Goal: Task Accomplishment & Management: Complete application form

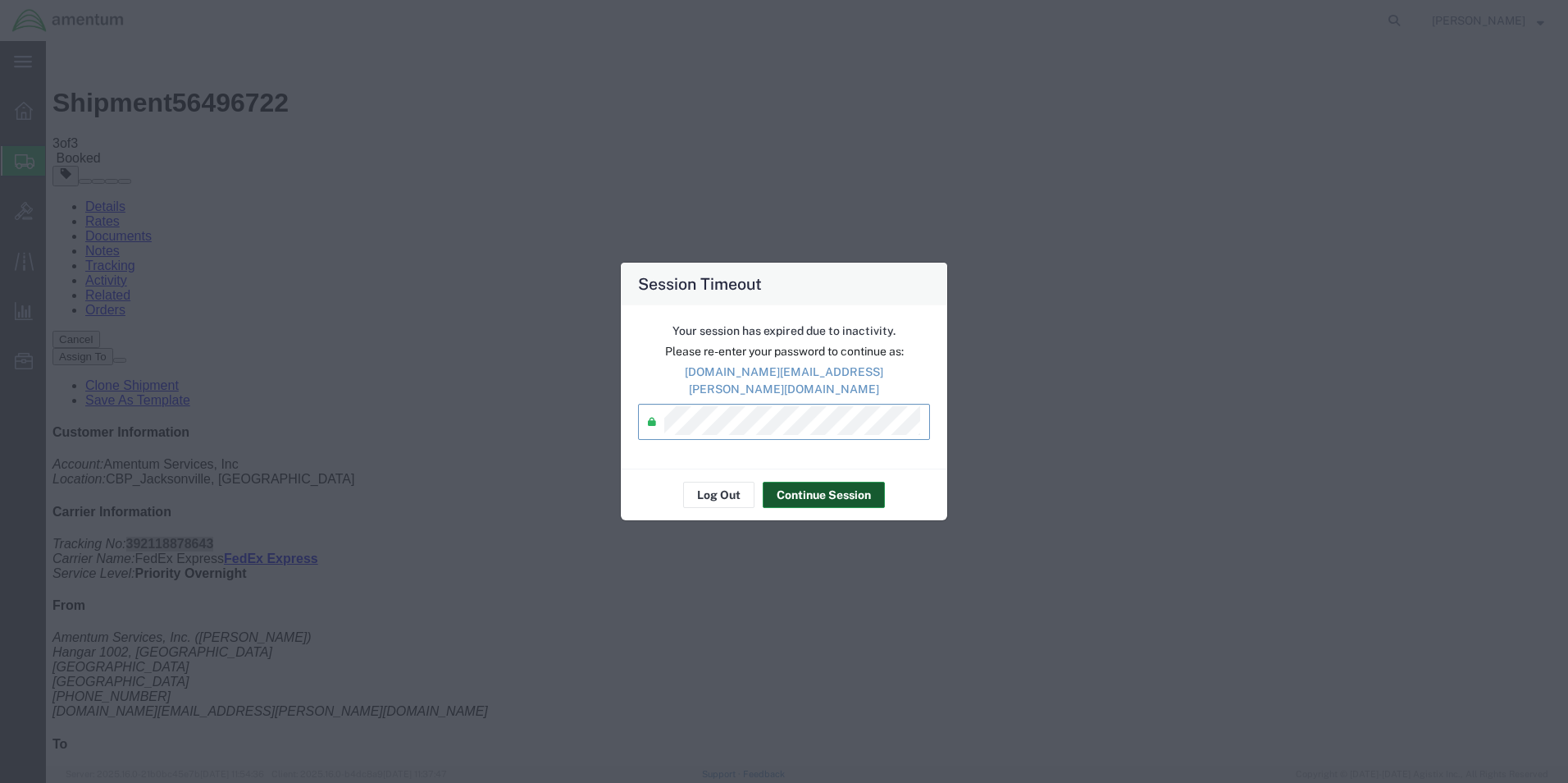
click at [810, 482] on button "Continue Session" at bounding box center [823, 495] width 122 height 27
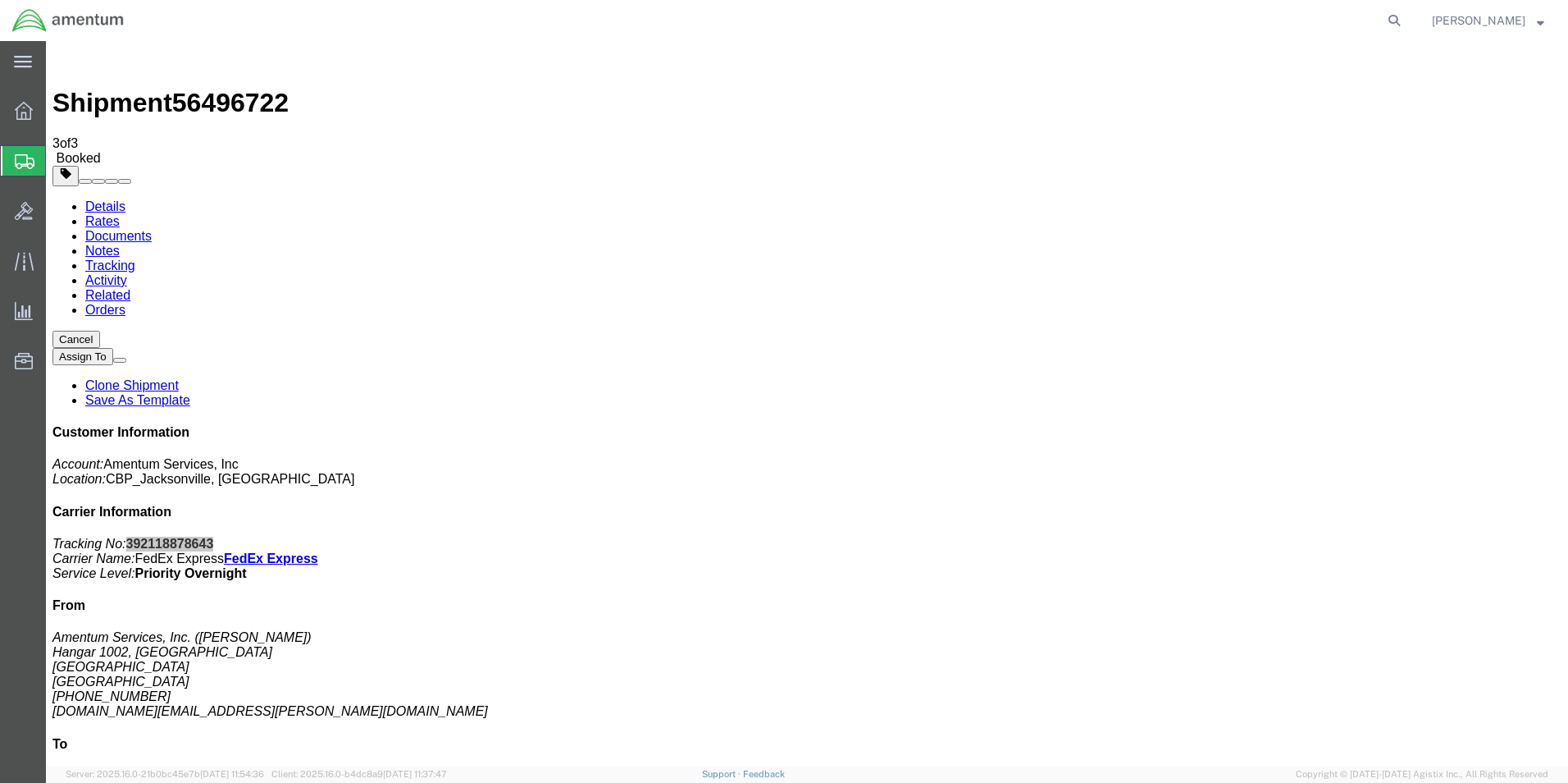
click at [0, 0] on span "Create Shipment" at bounding box center [0, 0] width 0 height 0
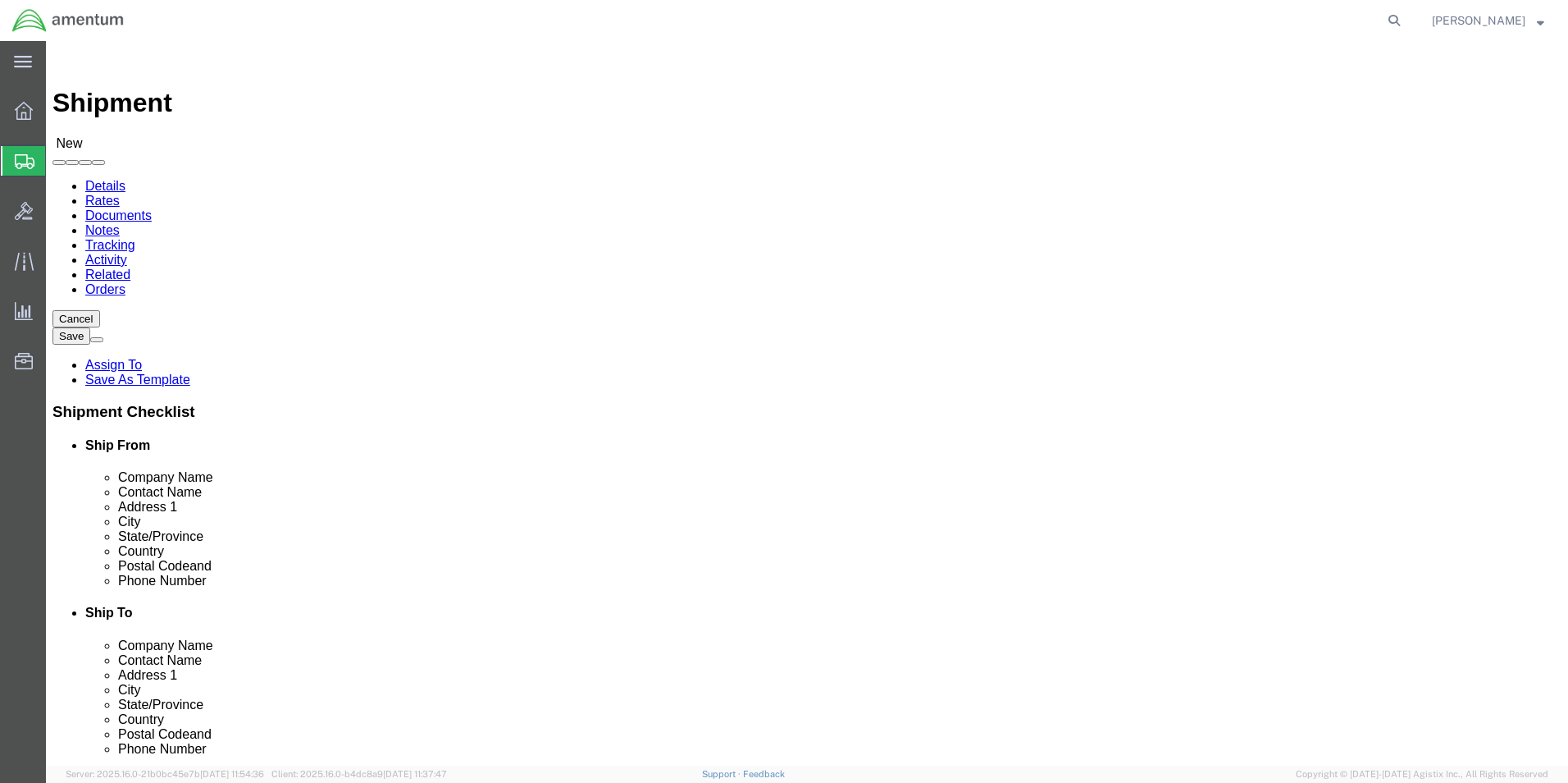
type input "EJA"
select select "49930"
select select "FL"
click input "text"
type input "[PERSON_NAME]"
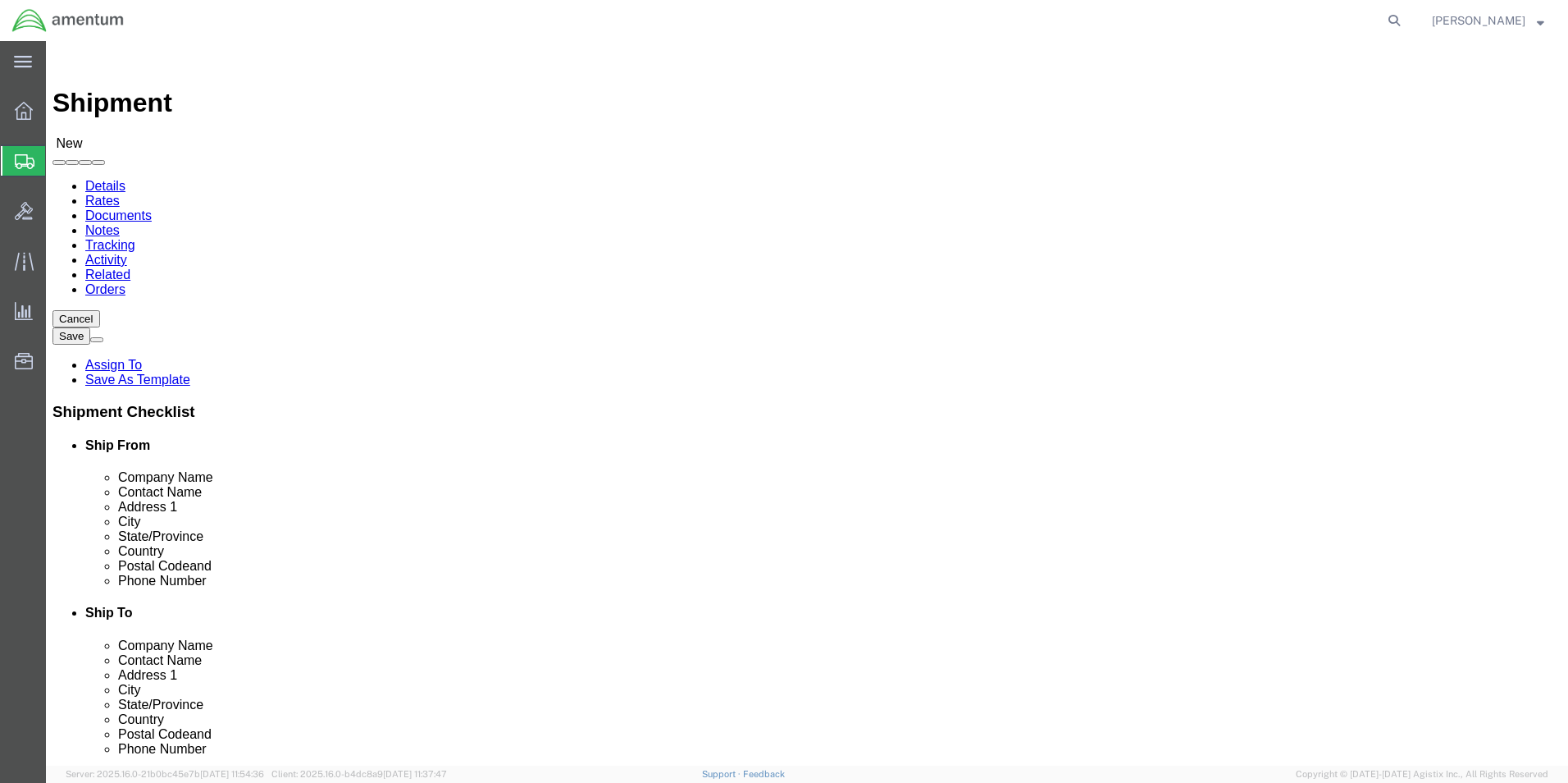
click label "Contact Name"
click input "text"
type input "[PHONE_NUMBER]"
click input "text"
type input "[DOMAIN_NAME][EMAIL_ADDRESS][PERSON_NAME][DOMAIN_NAME]"
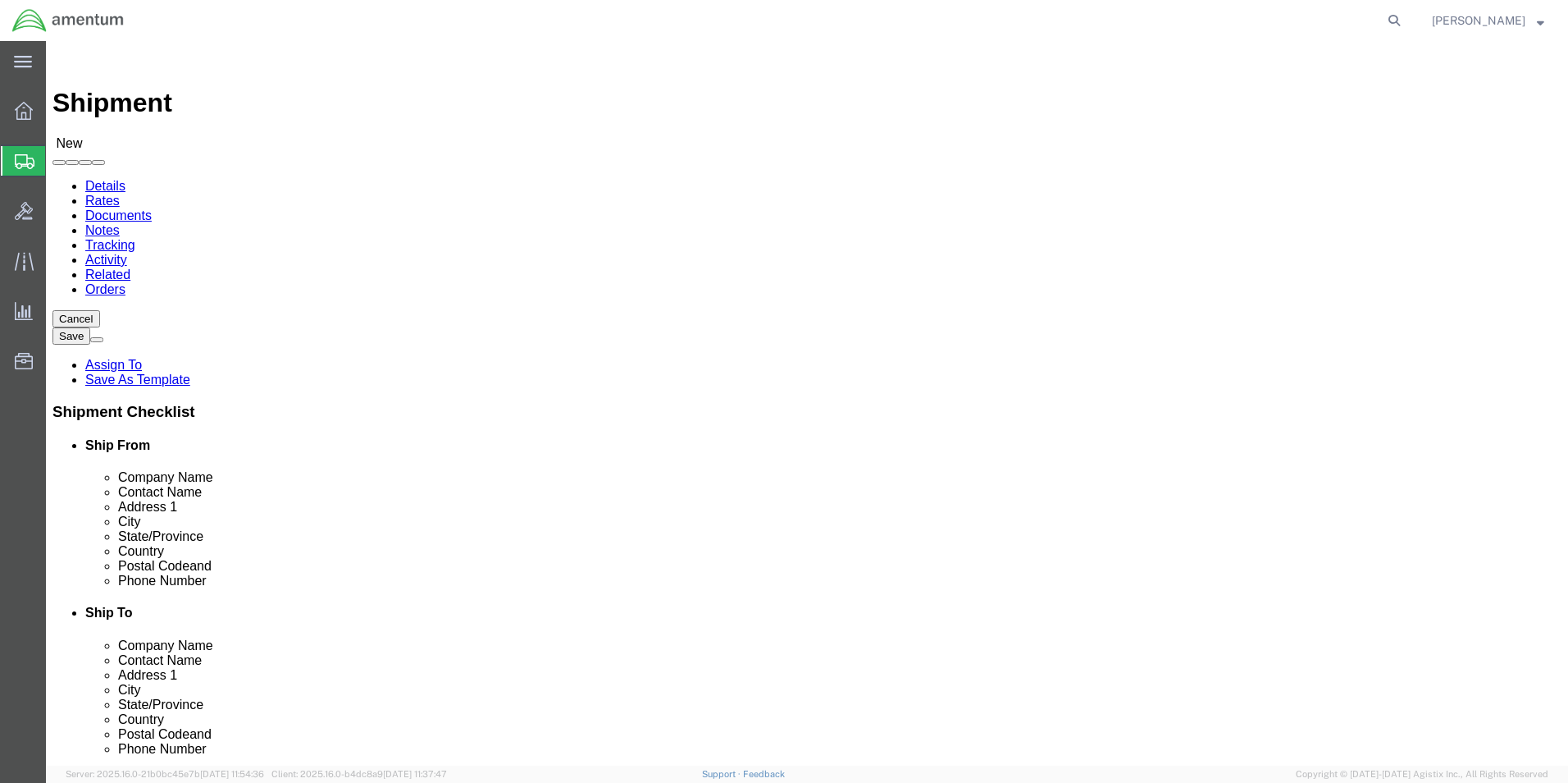
type input "emi"
select select "49931"
select select "FL"
drag, startPoint x: 735, startPoint y: 329, endPoint x: 669, endPoint y: 332, distance: 66.1
click div "Contact Name"
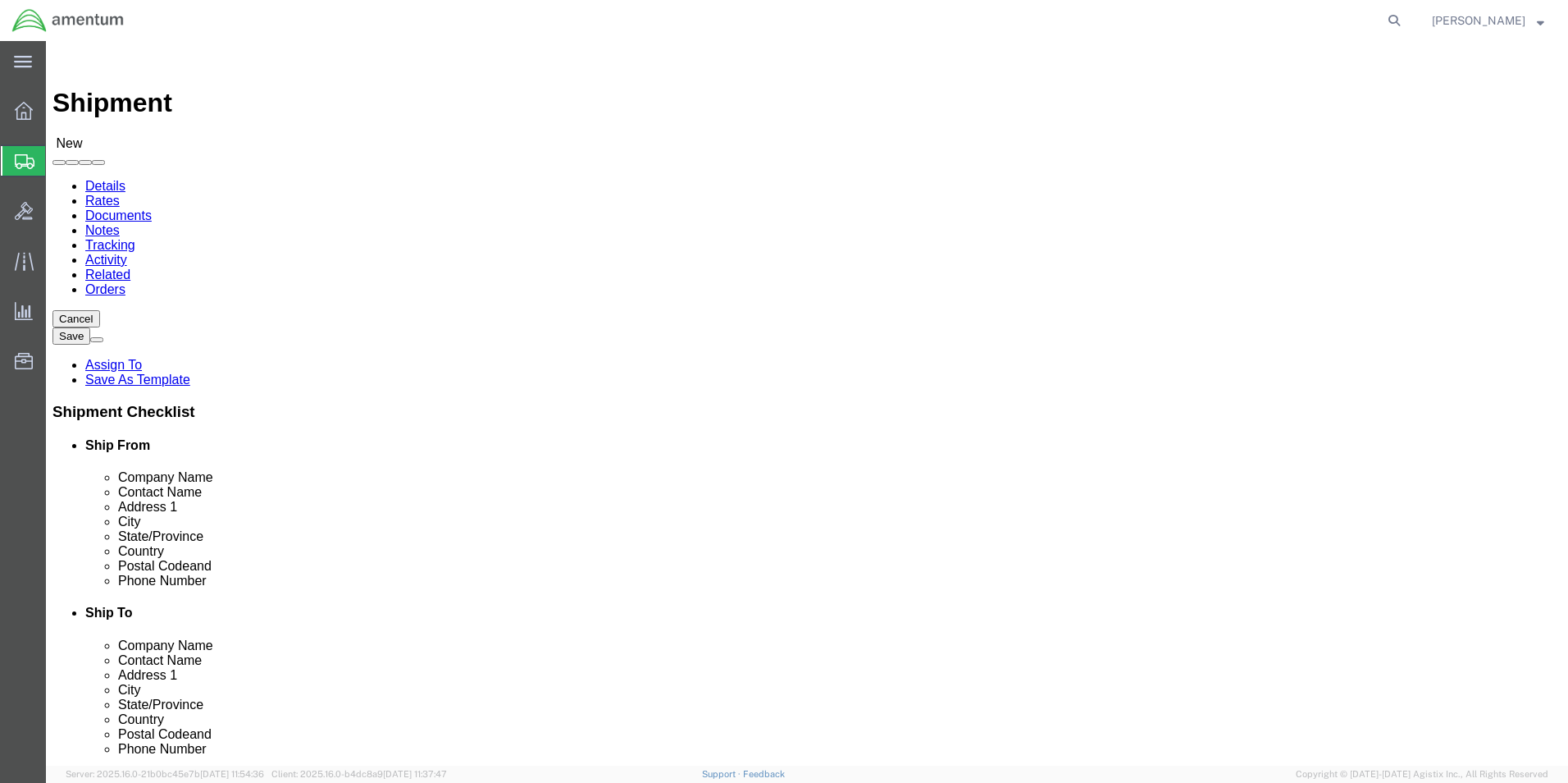
type input "[PERSON_NAME]"
click input "text"
drag, startPoint x: 991, startPoint y: 593, endPoint x: 870, endPoint y: 593, distance: 121.0
click input "text"
type input "n"
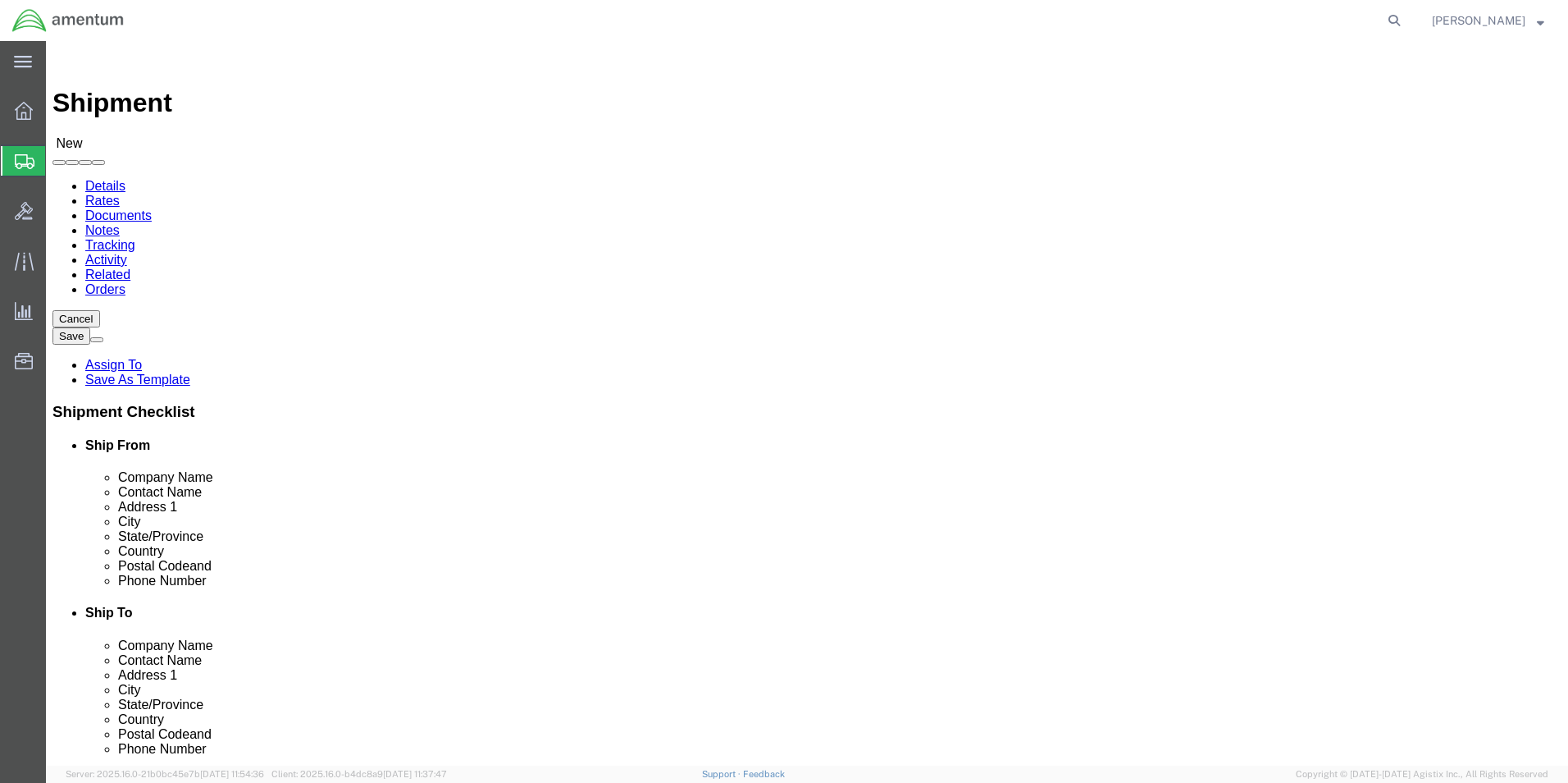
paste input "Tr0_K3i.Owe27"
type input "Tr0_K3i.Owe27"
drag, startPoint x: 956, startPoint y: 598, endPoint x: 793, endPoint y: 595, distance: 163.0
click div "Email Tr0_K3i.Owe27"
paste input "[PERSON_NAME][EMAIL_ADDRESS][DOMAIN_NAME]"
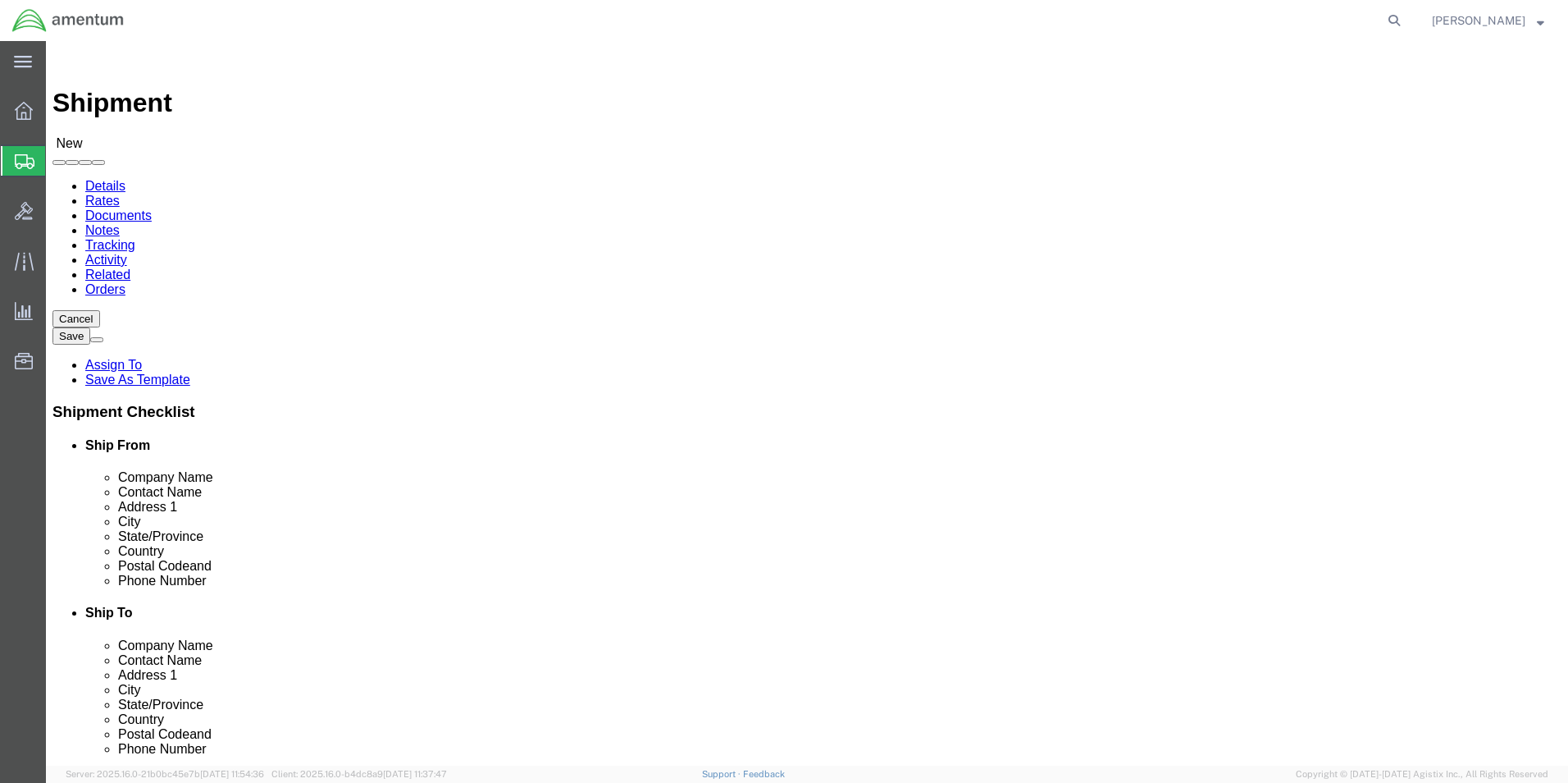
type input "[PERSON_NAME][EMAIL_ADDRESS][DOMAIN_NAME]"
click input "checkbox"
click label
click input "checkbox"
checkbox input "true"
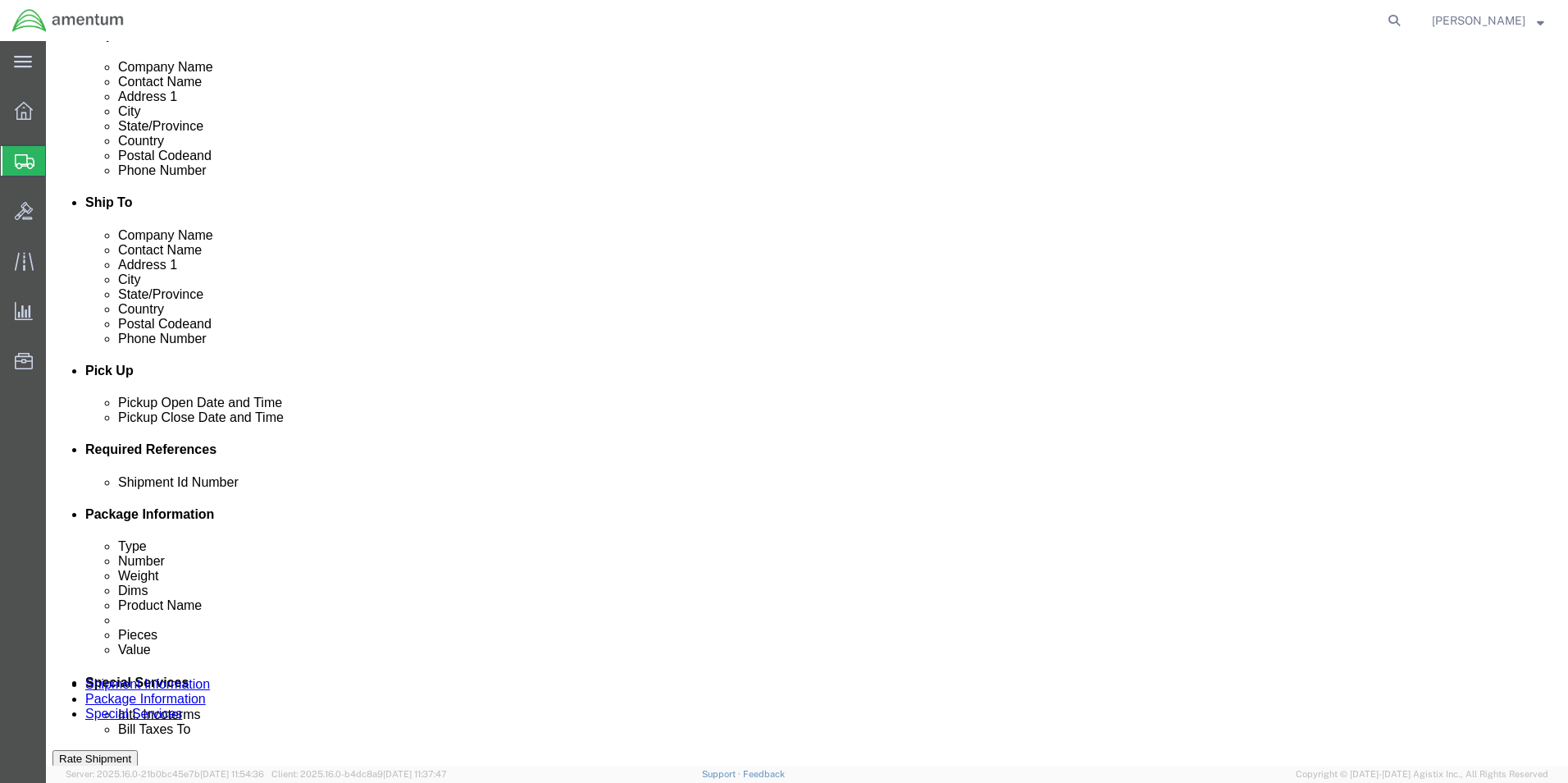
scroll to position [82, 0]
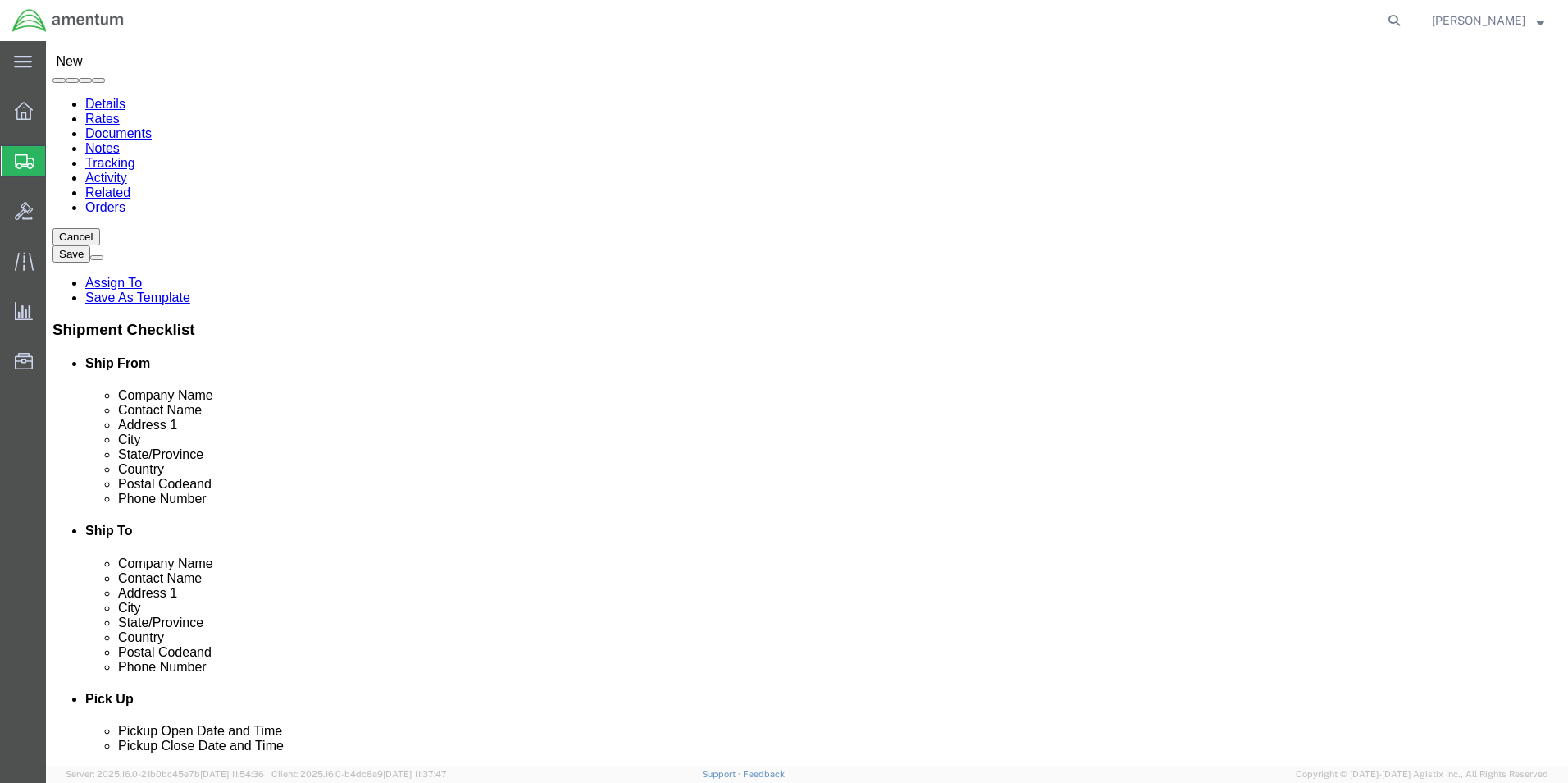
click input "[PERSON_NAME]"
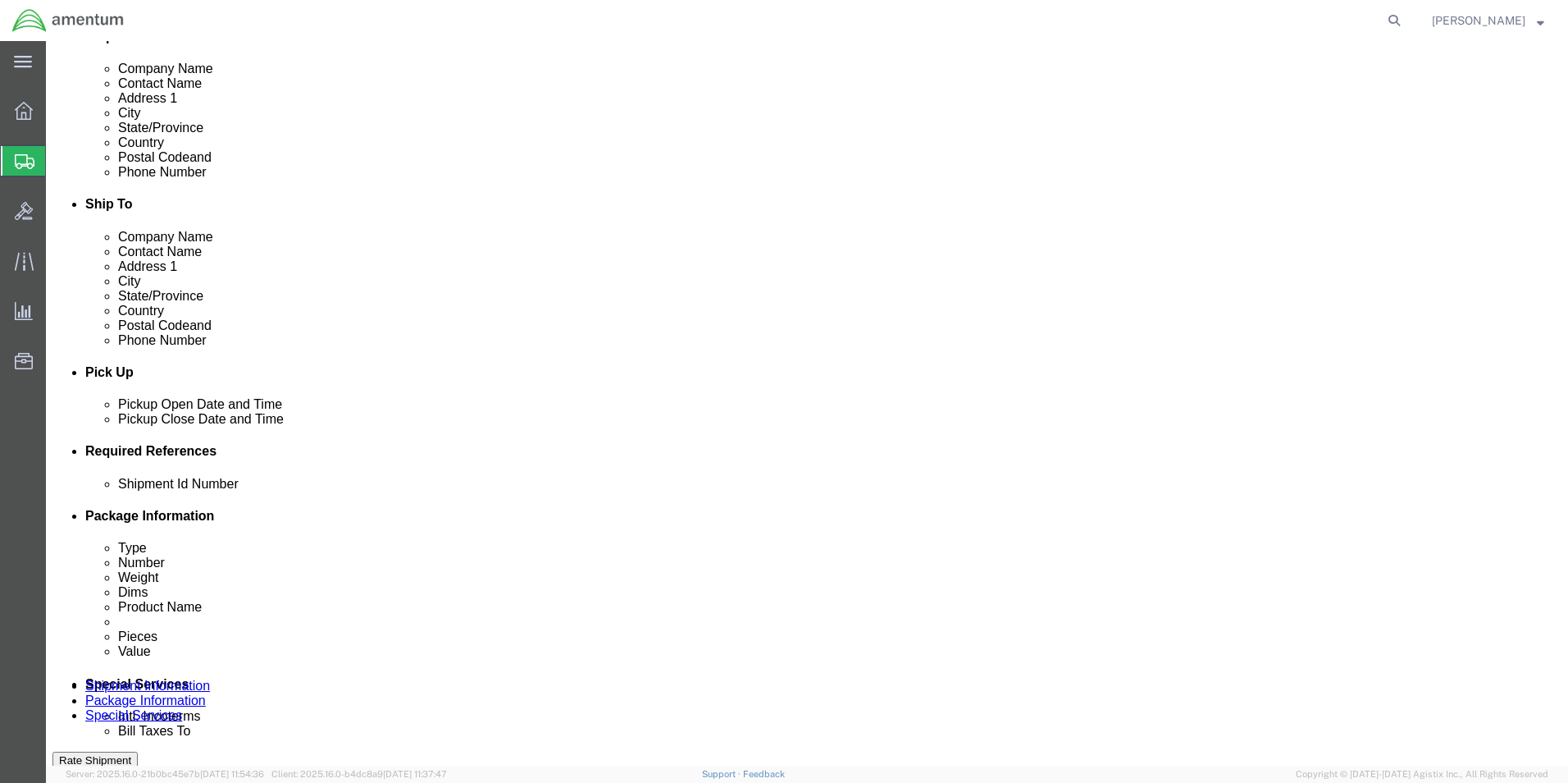
scroll to position [410, 0]
type input "[PERSON_NAME]"
click input "text"
type input "6118.03.03.2219.000.EJA.0000"
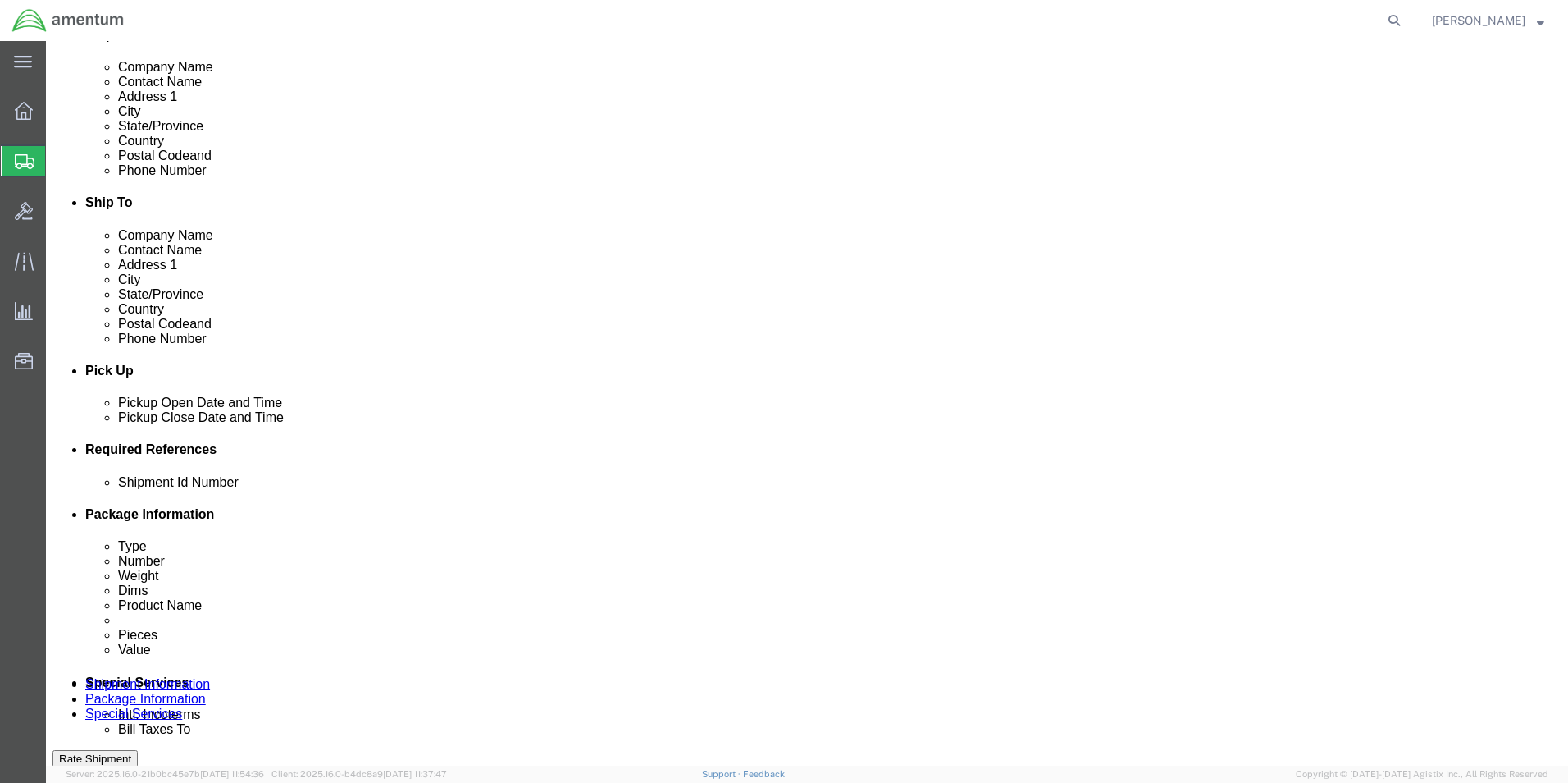
click button "Add reference"
click select "Select Account Type Activity ID Airline Appointment Number ASN Batch Request # …"
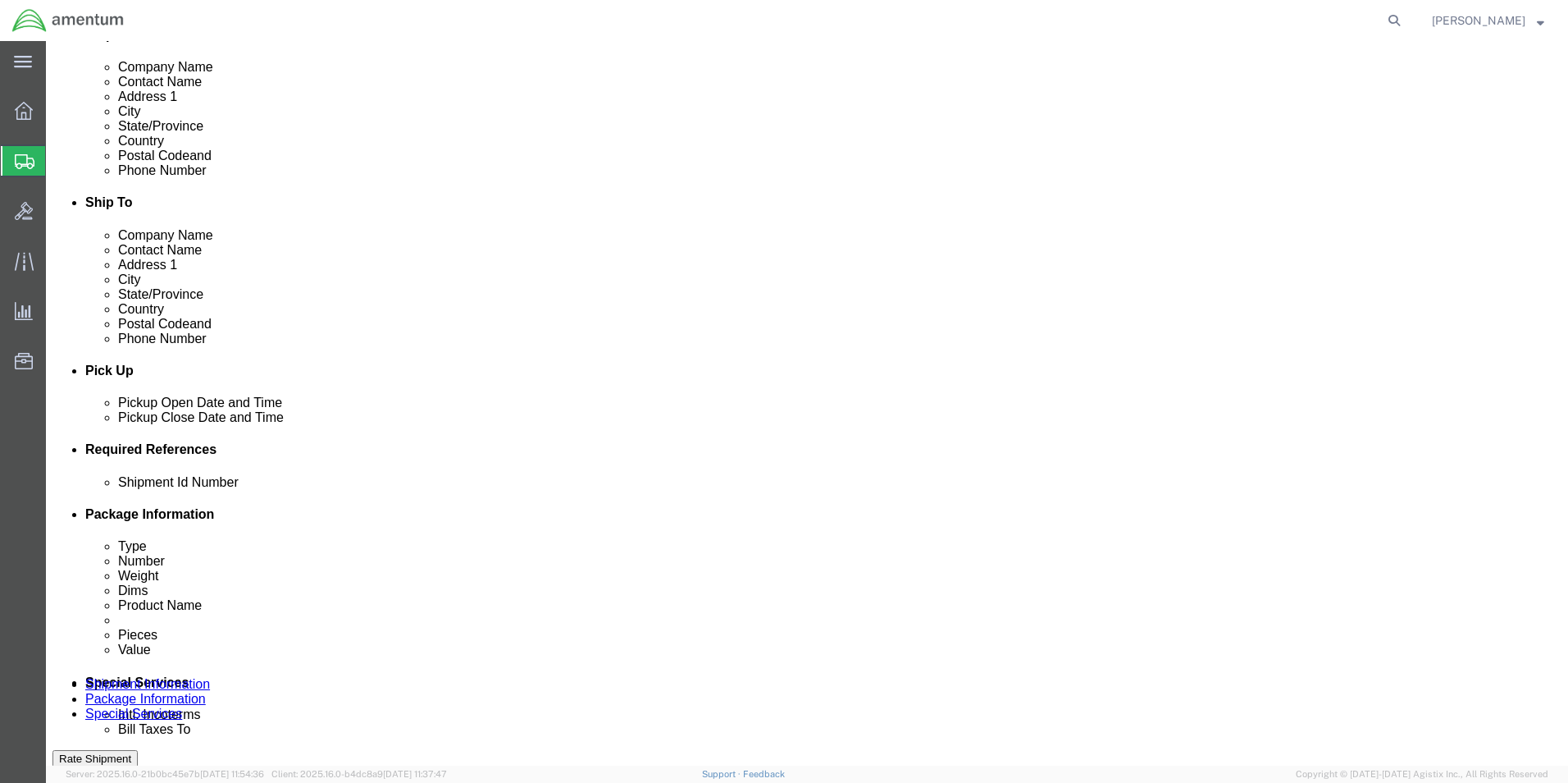
drag, startPoint x: 471, startPoint y: 596, endPoint x: 471, endPoint y: 585, distance: 11.0
click select "Select Account Type Activity ID Airline Appointment Number ASN Batch Request # …"
select select "DEPT"
click select "Select Account Type Activity ID Airline Appointment Number ASN Batch Request # …"
click input "text"
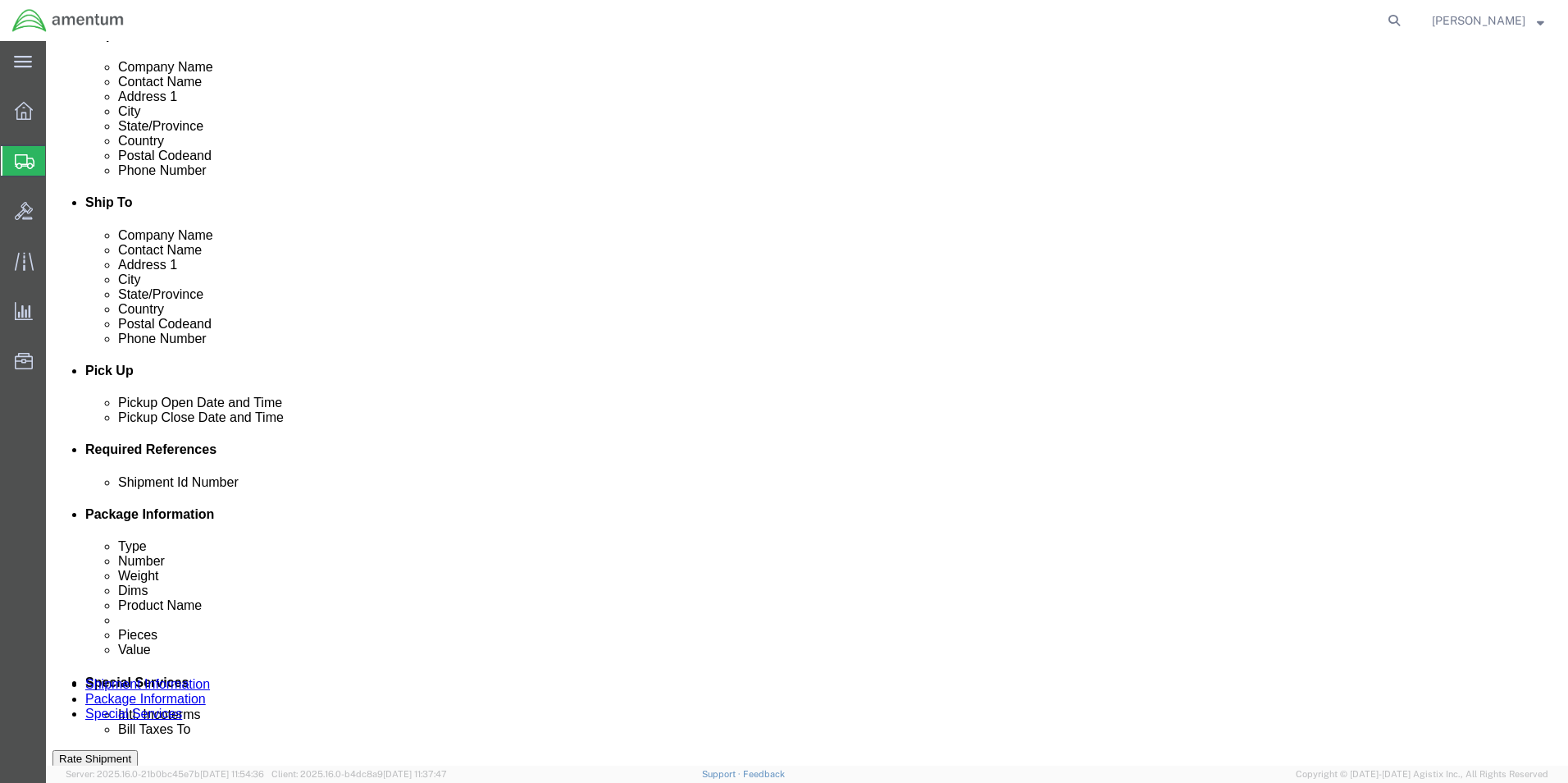
type input "CBP"
click select "Select Account Type Activity ID Airline Appointment Number ASN Batch Request # …"
select select "CUSTREF"
click select "Select Account Type Activity ID Airline Appointment Number ASN Batch Request # …"
click input "text"
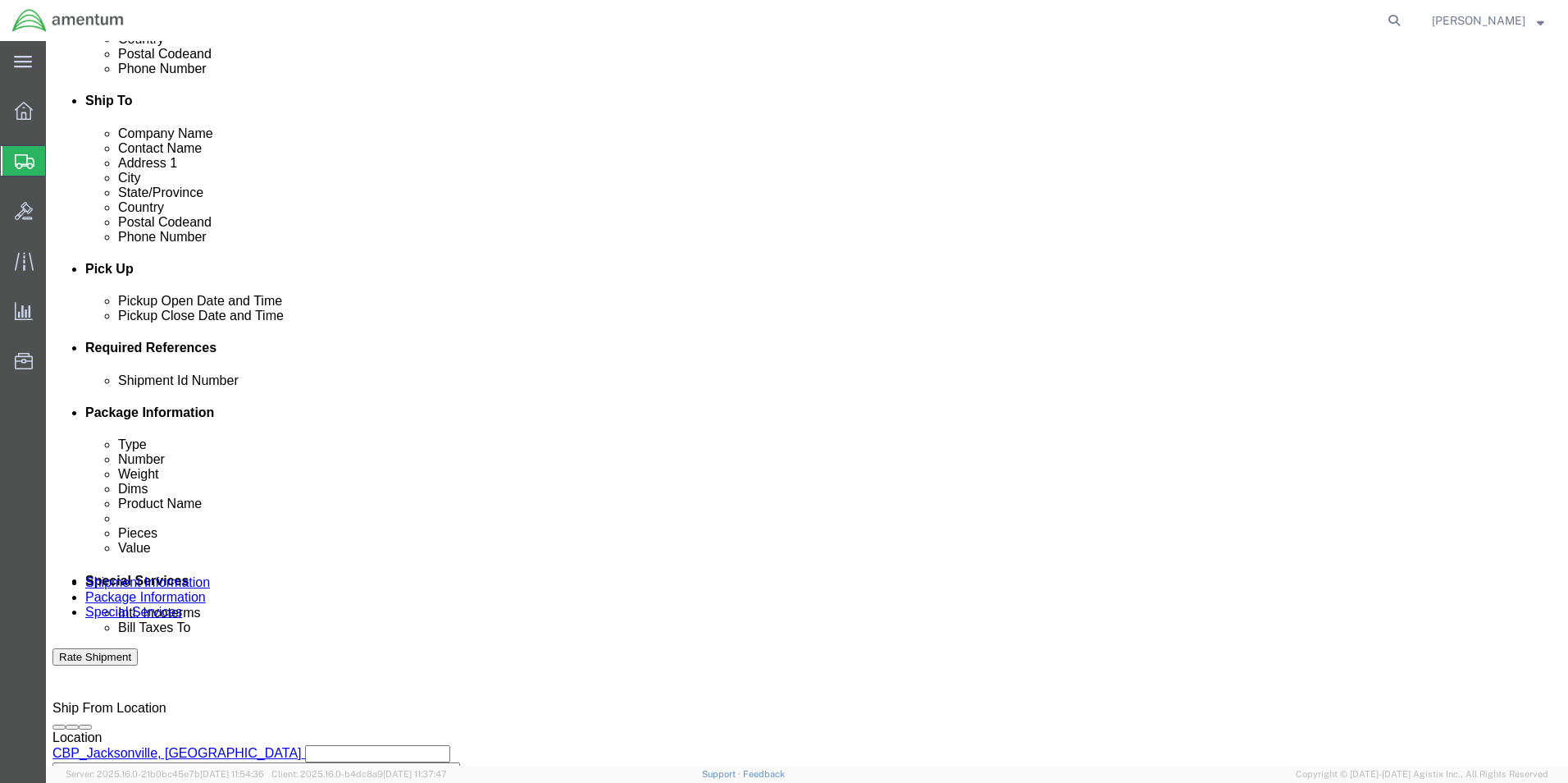
scroll to position [657, 0]
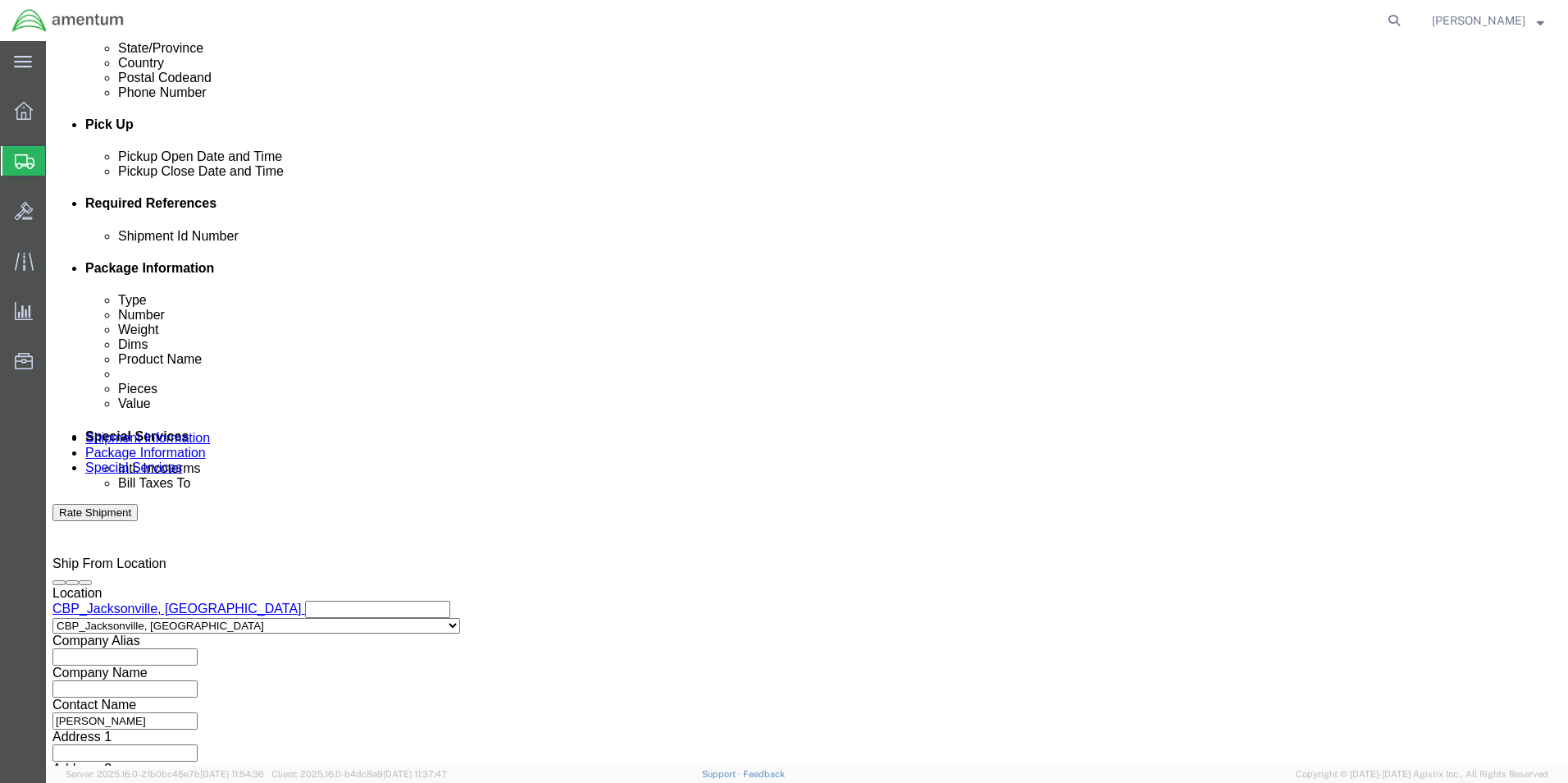
type input "FUEL PROBE"
click button "Continue"
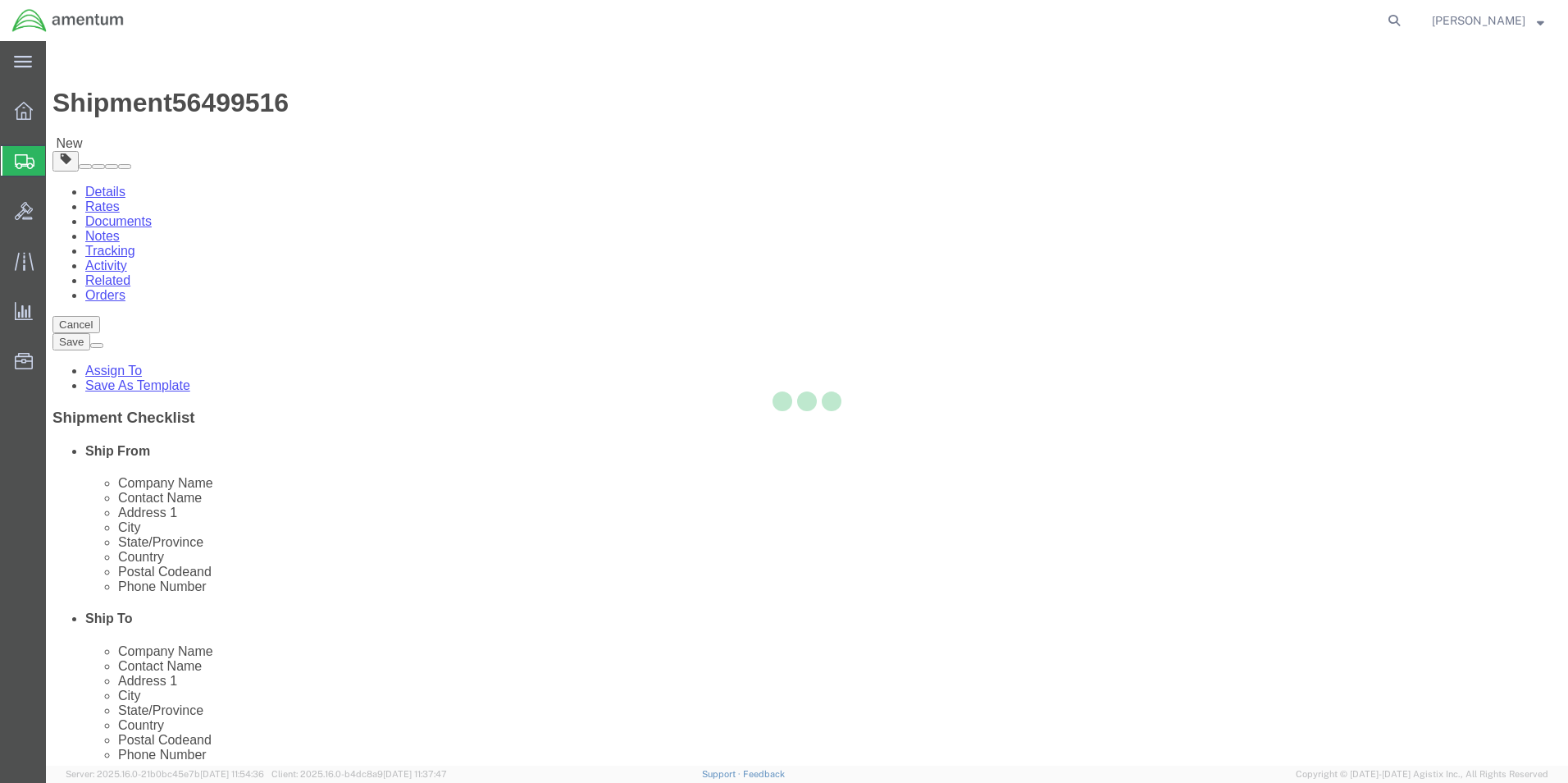
select select "CBOX"
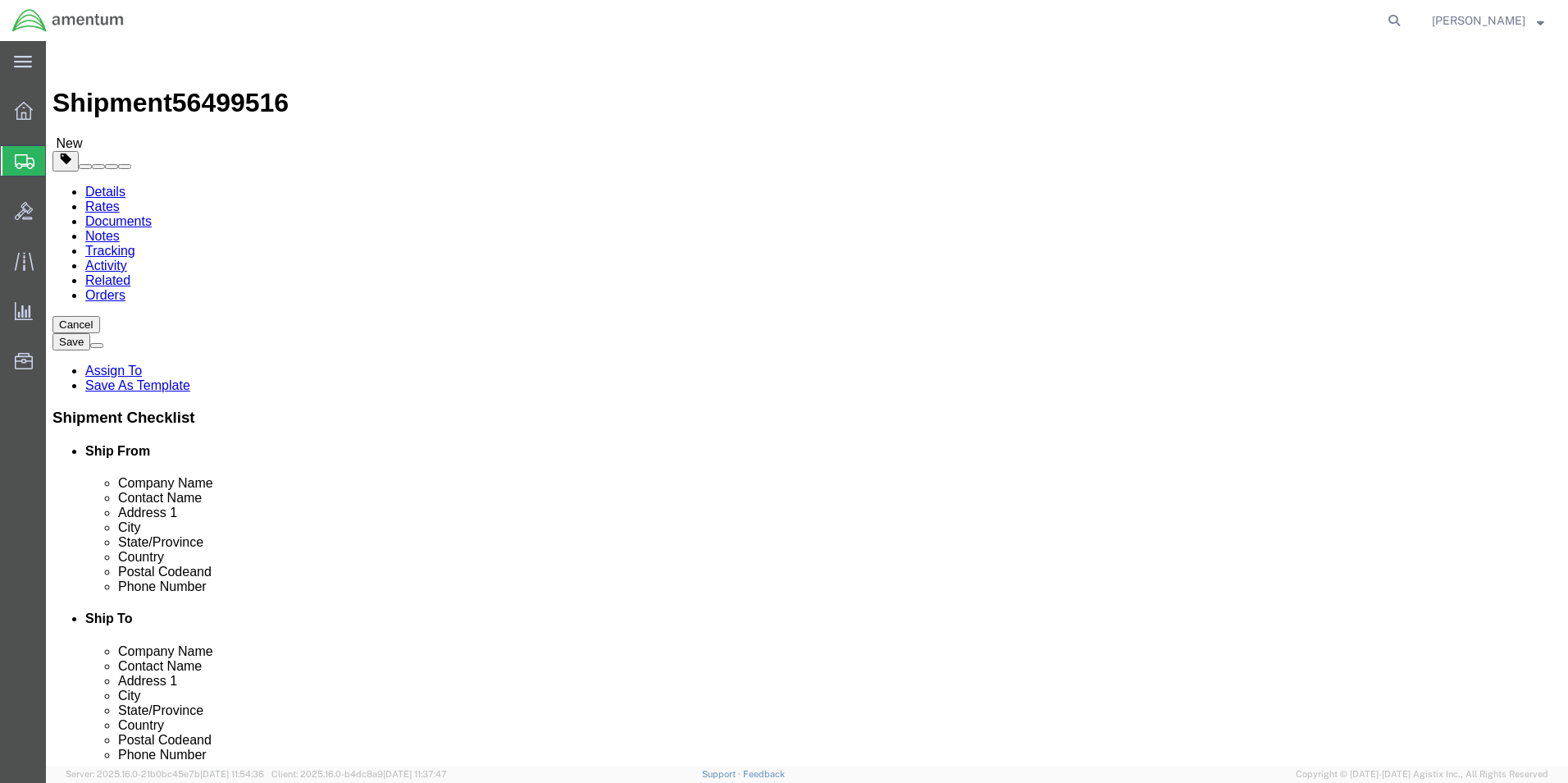
click input "text"
type input "18"
type input "6"
click input "0.00"
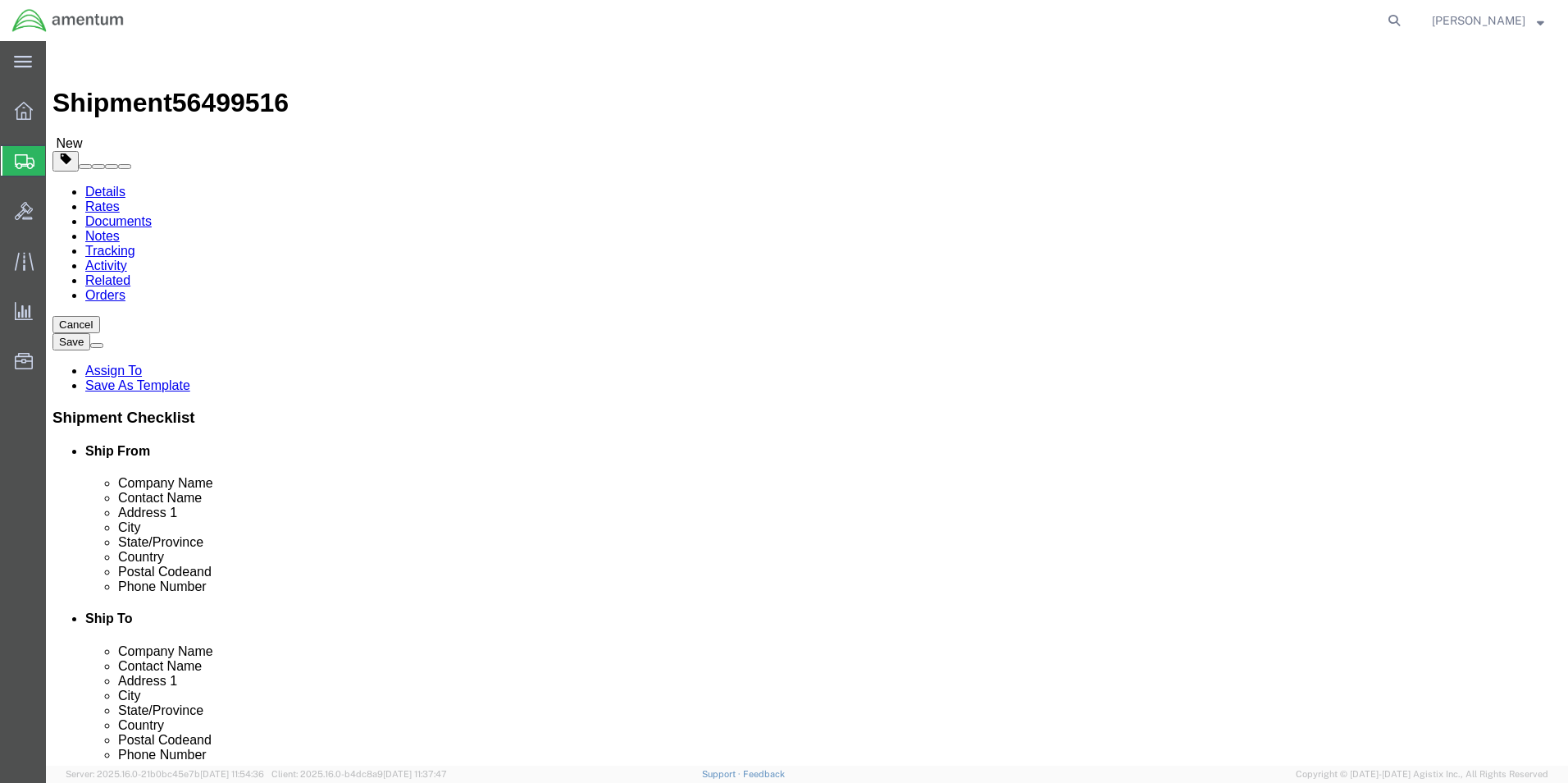
type input "2.00"
click link "Add Content"
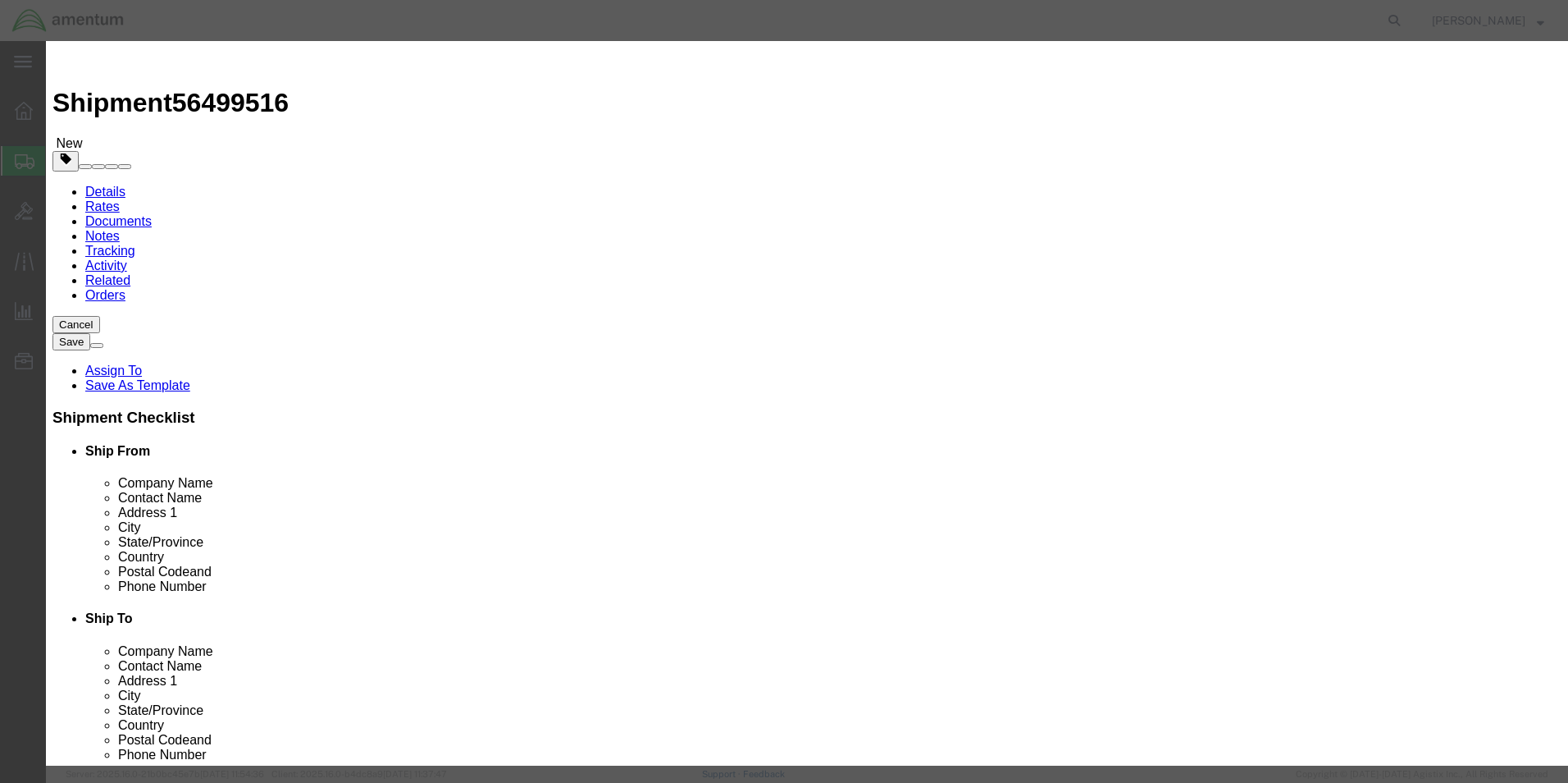
click input "text"
type input "FUEL PROBE"
click input "0"
type input "1"
click input "text"
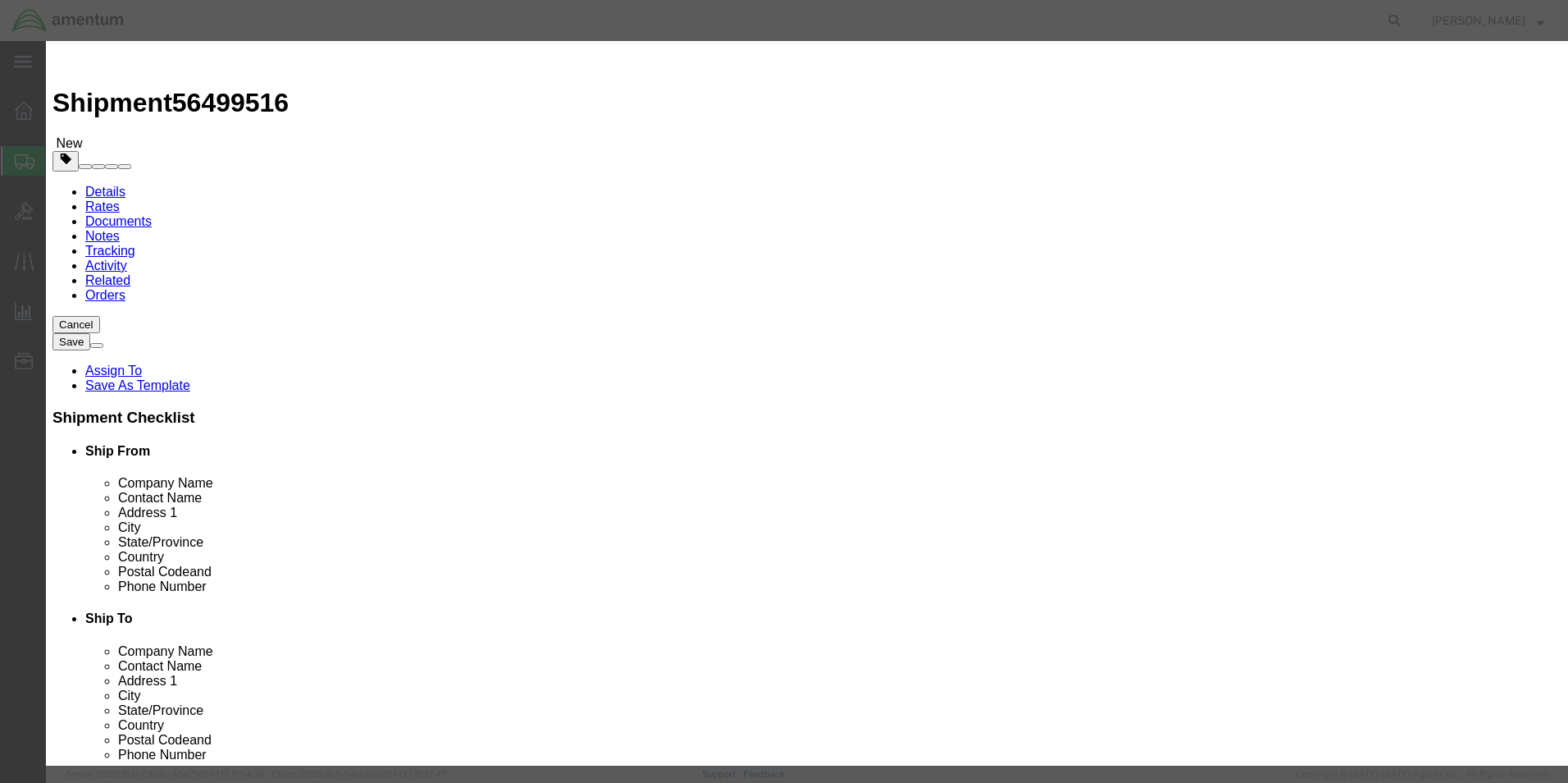
type input "200.00"
click button "Save & Close"
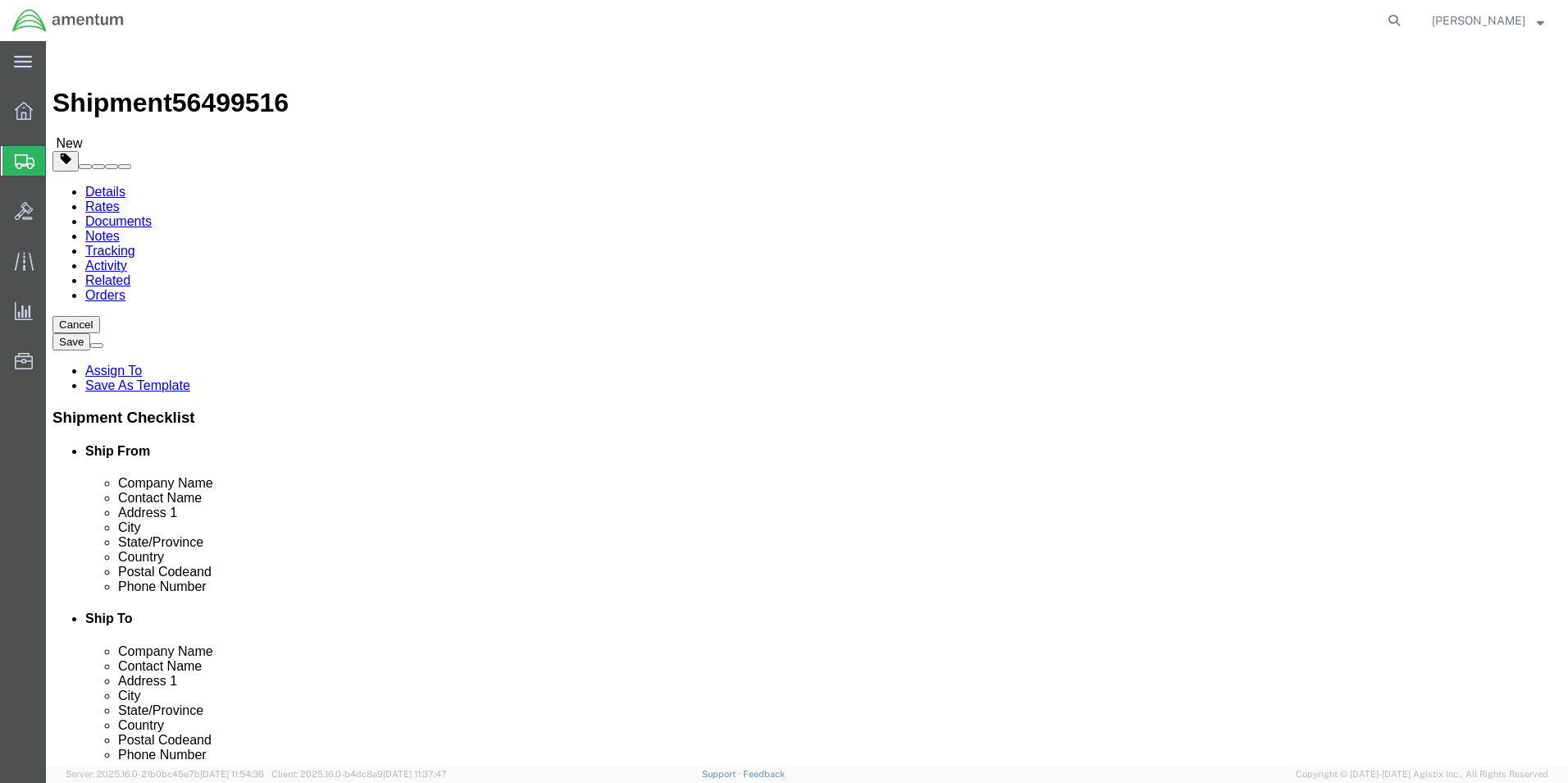
click button "Rate Shipment"
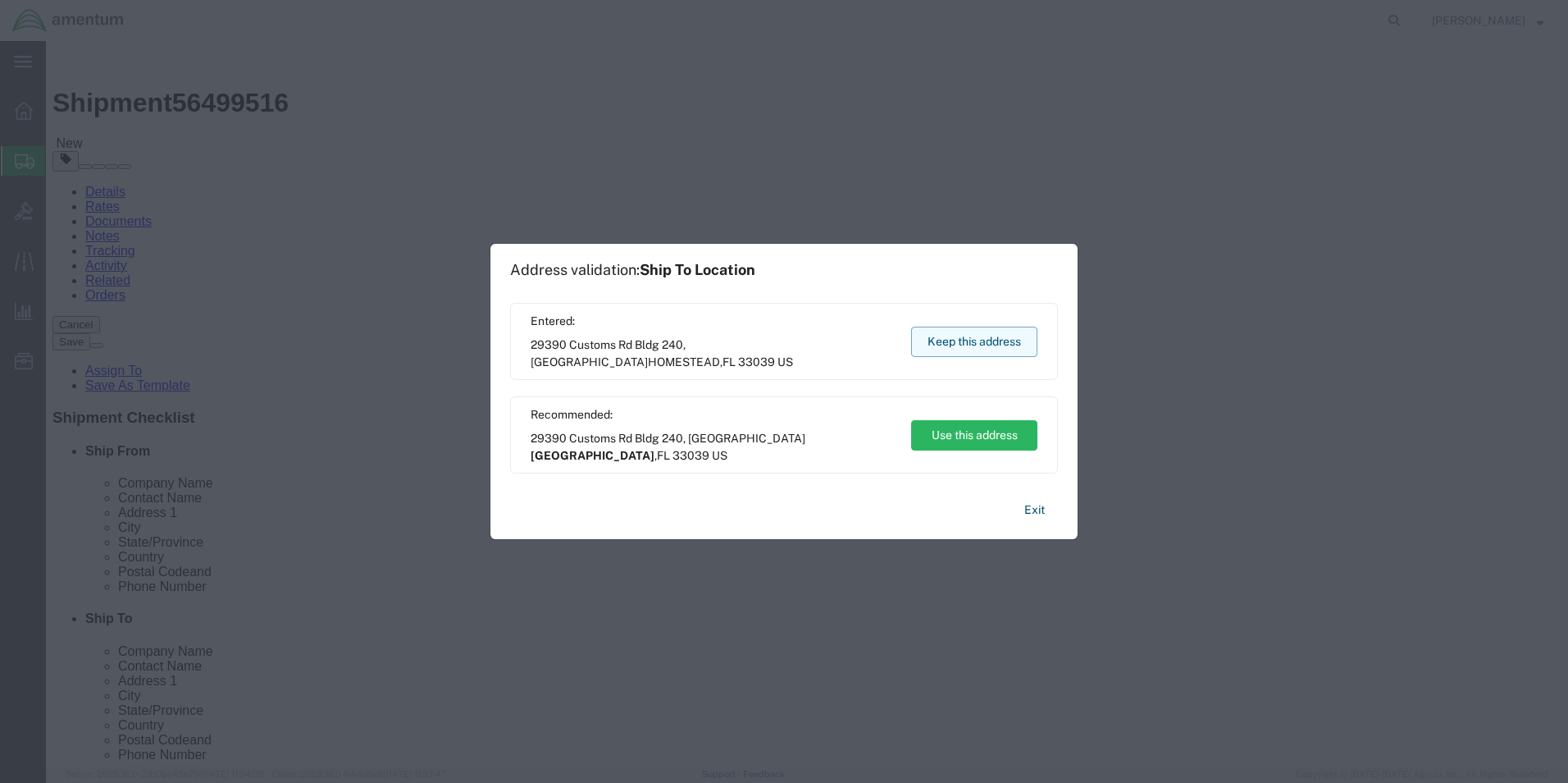
click at [962, 340] on button "Keep this address" at bounding box center [975, 341] width 126 height 31
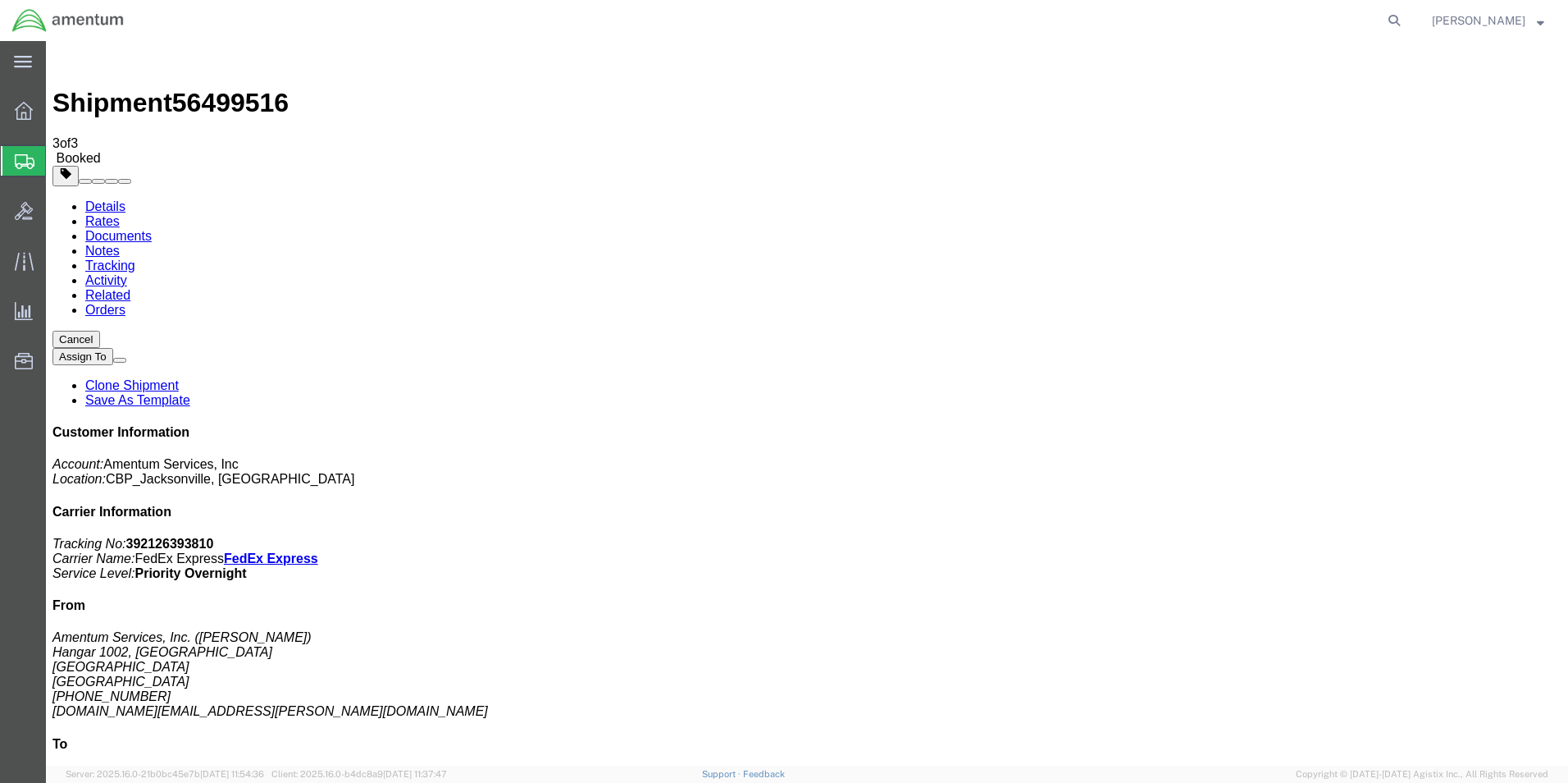
click at [214, 536] on b "392126393810" at bounding box center [170, 543] width 88 height 14
copy b "392126393810"
drag, startPoint x: 173, startPoint y: 287, endPoint x: 821, endPoint y: 306, distance: 648.3
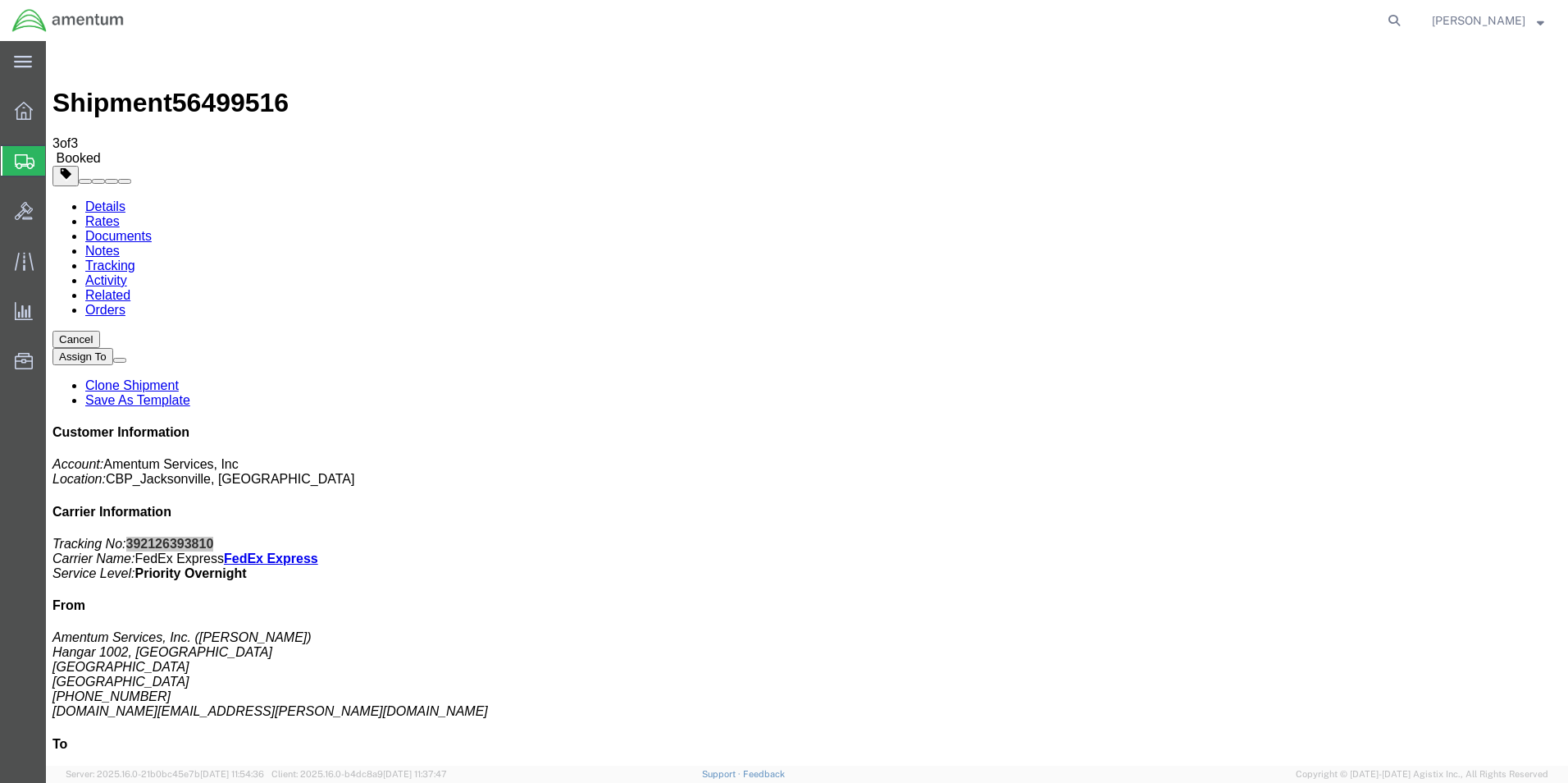
click at [0, 0] on span "Create Shipment" at bounding box center [0, 0] width 0 height 0
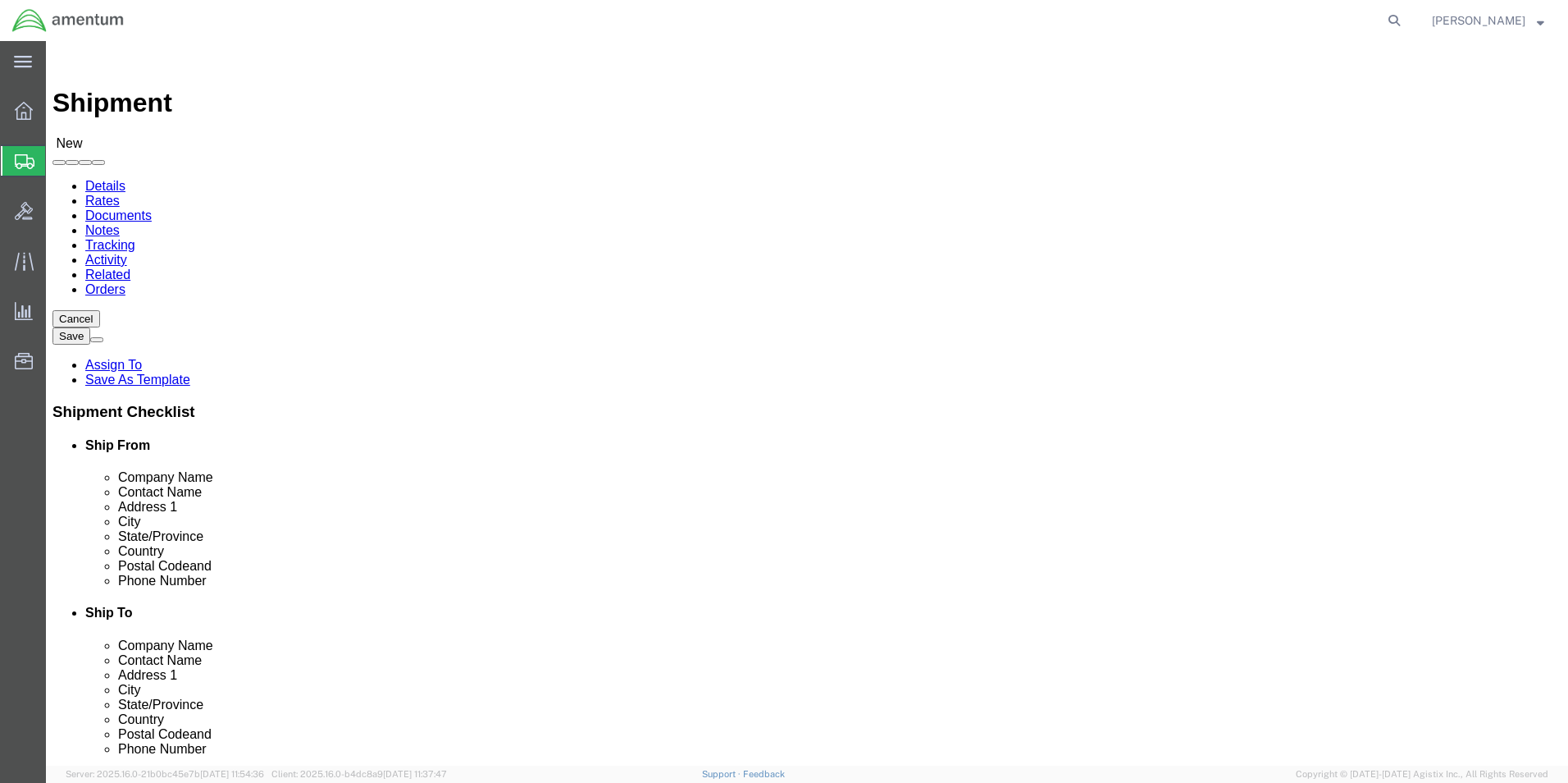
click div "Location Select Select My Profile Location [PHONE_NUMBER] [PHONE_NUMBER] [PHONE…"
type input "EJA"
select select "49930"
select select "FL"
click input "text"
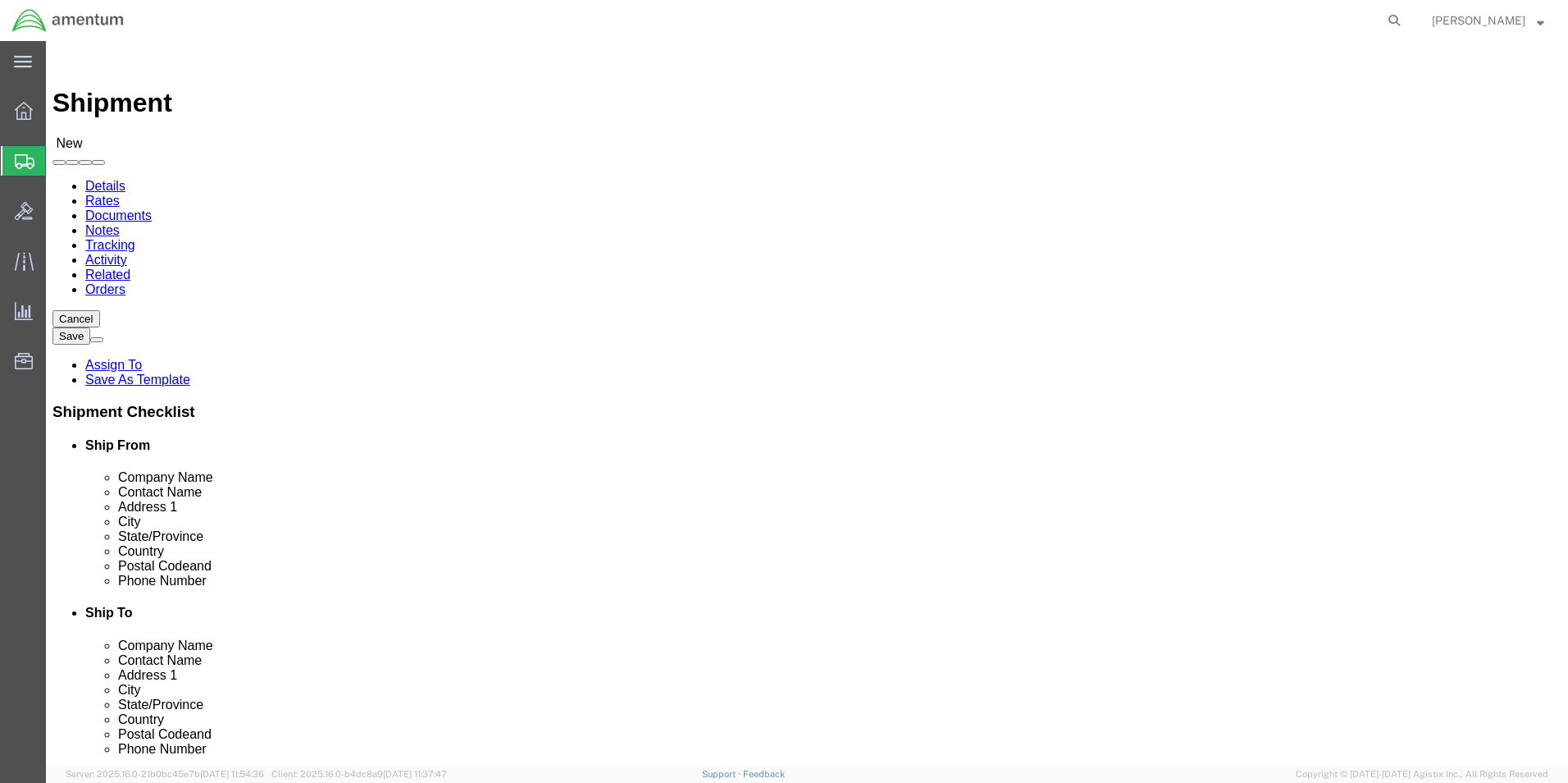
type input "c"
type input "[PERSON_NAME]"
click input "text"
type input "[PHONE_NUMBER]"
click input "text"
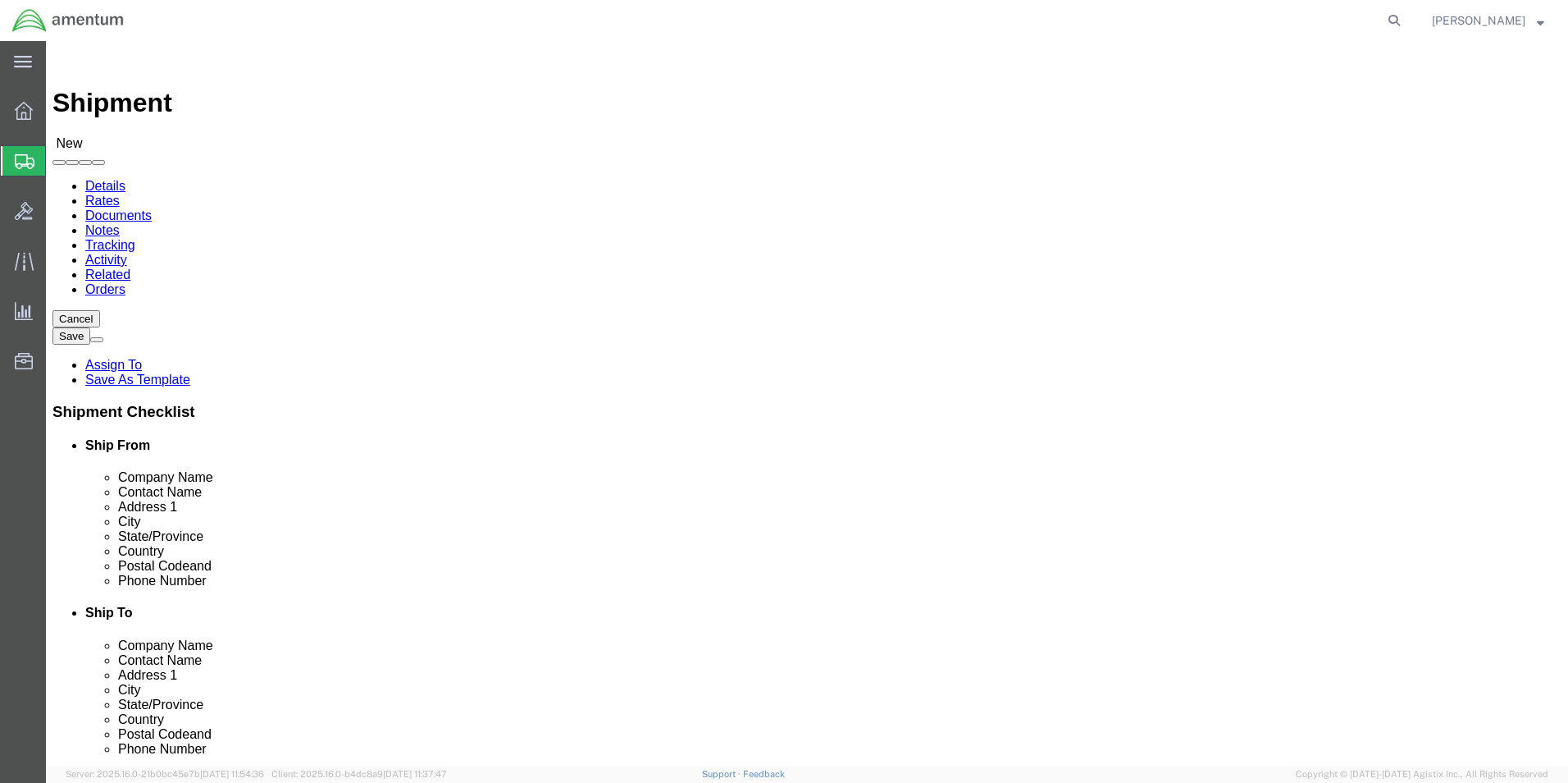
type input "[DOMAIN_NAME][EMAIL_ADDRESS][PERSON_NAME][DOMAIN_NAME]"
type input "sdc"
select select "49947"
select select "CA"
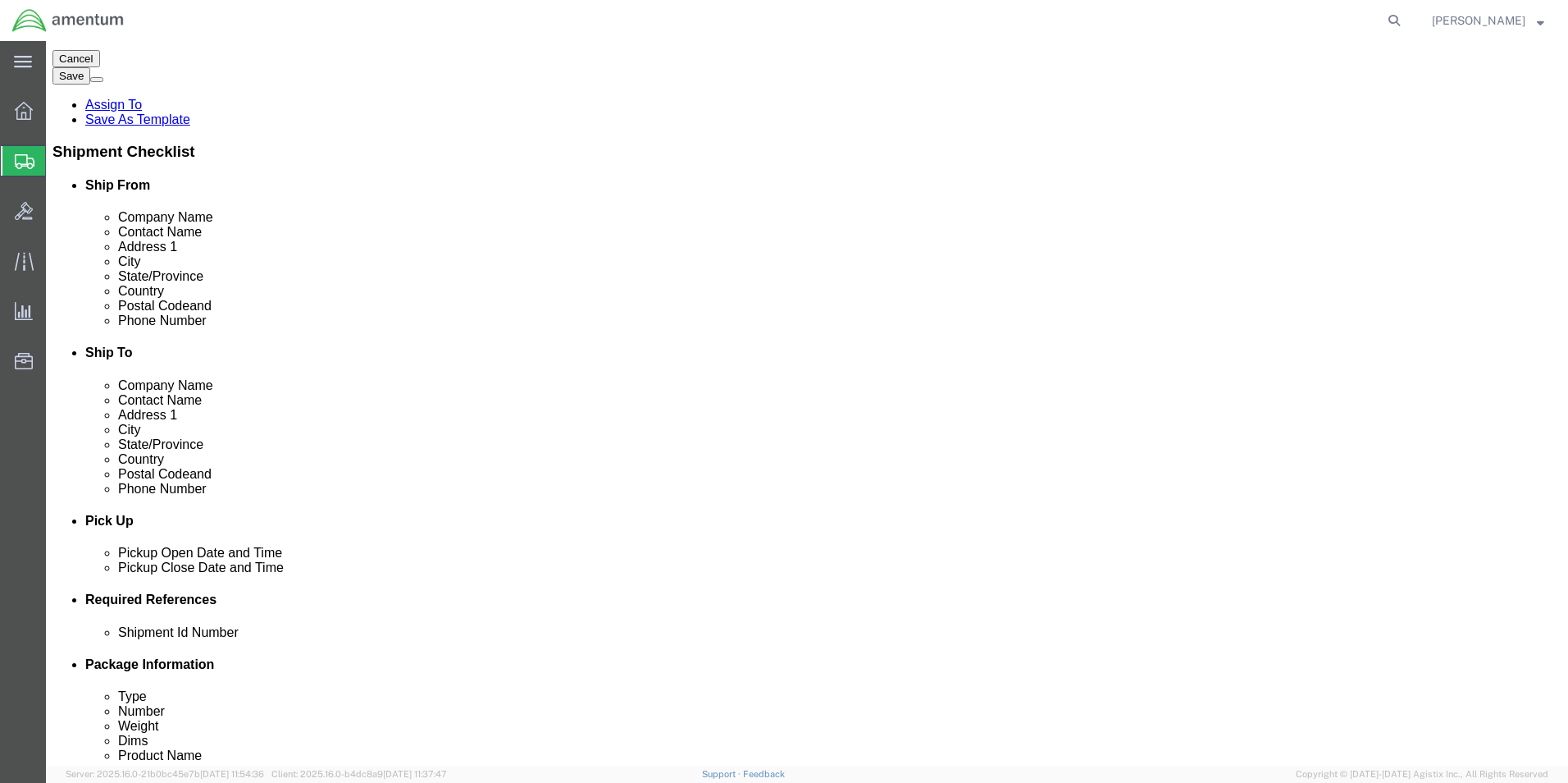
scroll to position [410, 0]
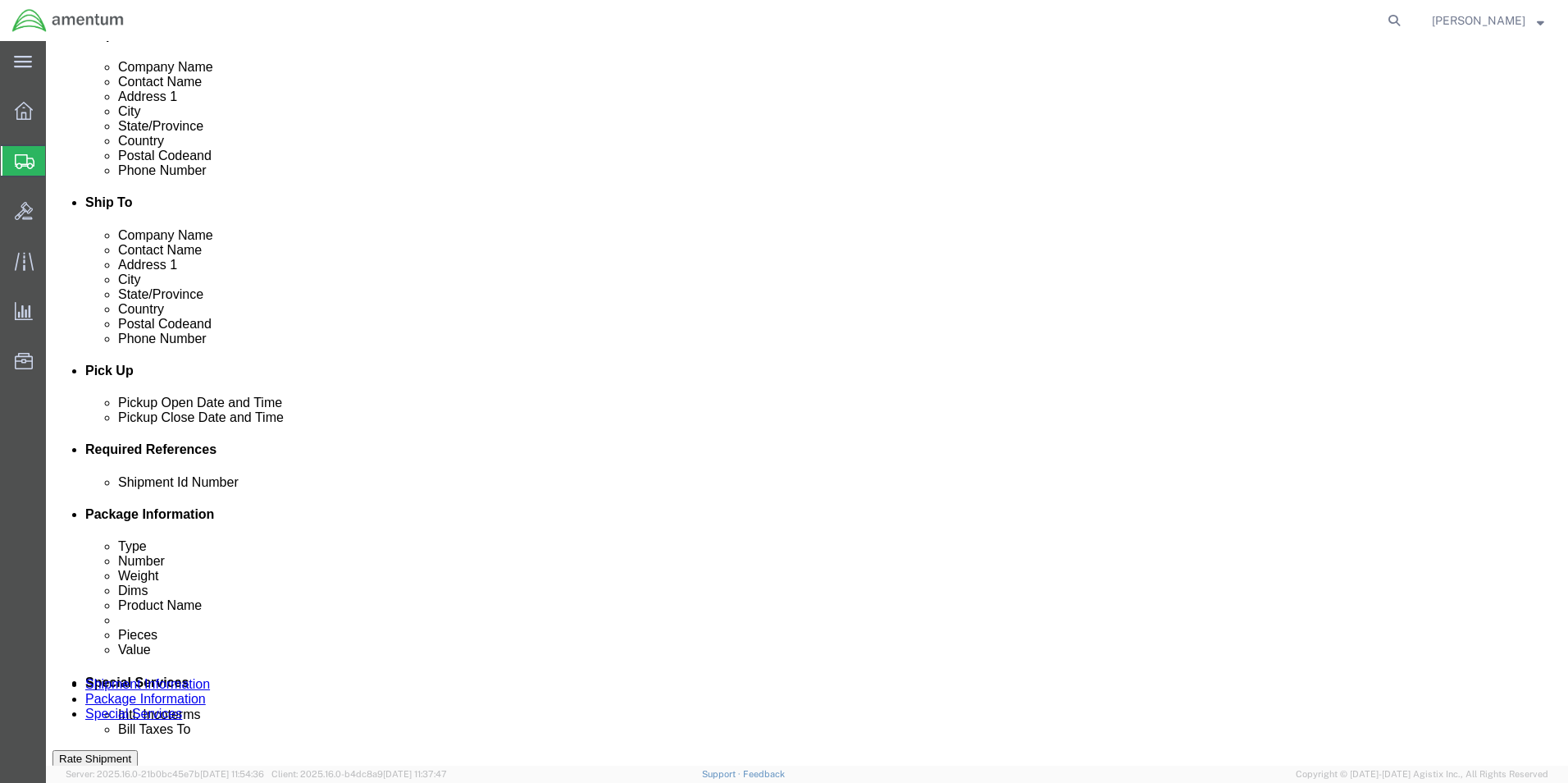
click input "text"
type input "6118.03.03.2219.000.EJA.0000"
click button "Add reference"
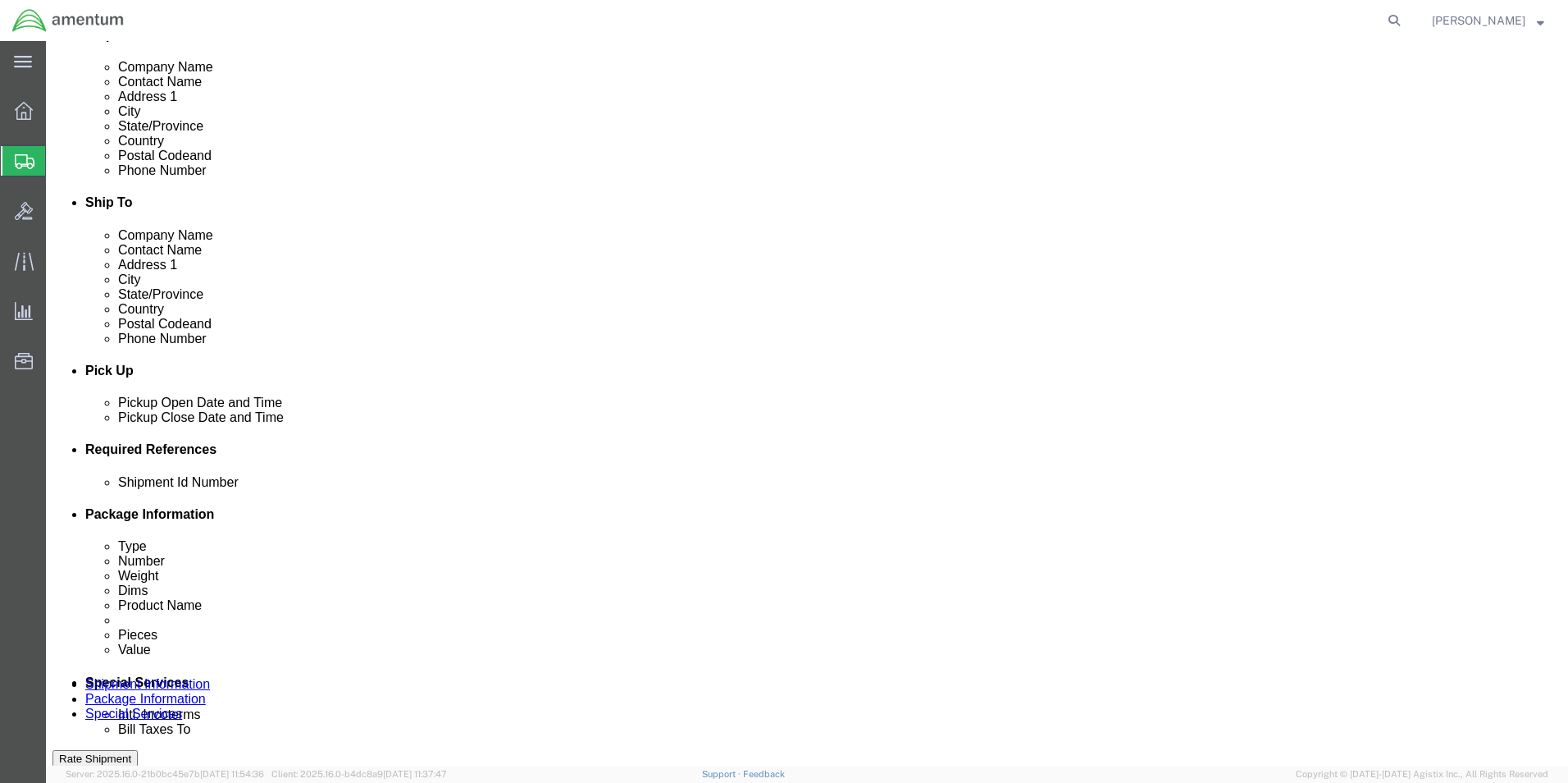
click button "Add reference"
click select "Select Account Type Activity ID Airline Appointment Number ASN Batch Request # …"
select select "DEPT"
click select "Select Account Type Activity ID Airline Appointment Number ASN Batch Request # …"
click input "text"
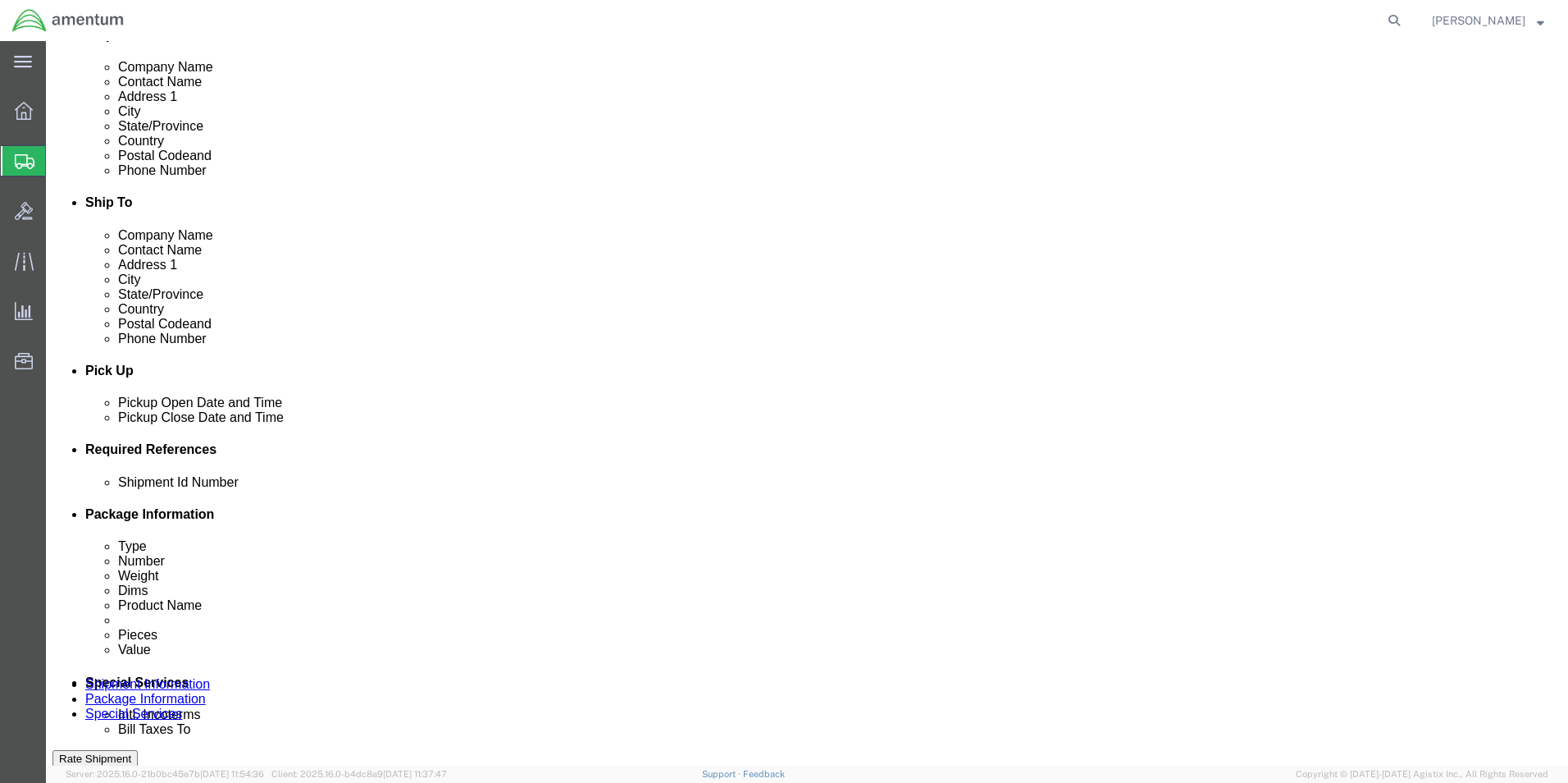
type input "CBP"
click select "Select Account Type Activity ID Airline Appointment Number ASN Batch Request # …"
select select "CUSTREF"
click select "Select Account Type Activity ID Airline Appointment Number ASN Batch Request # …"
click input "text"
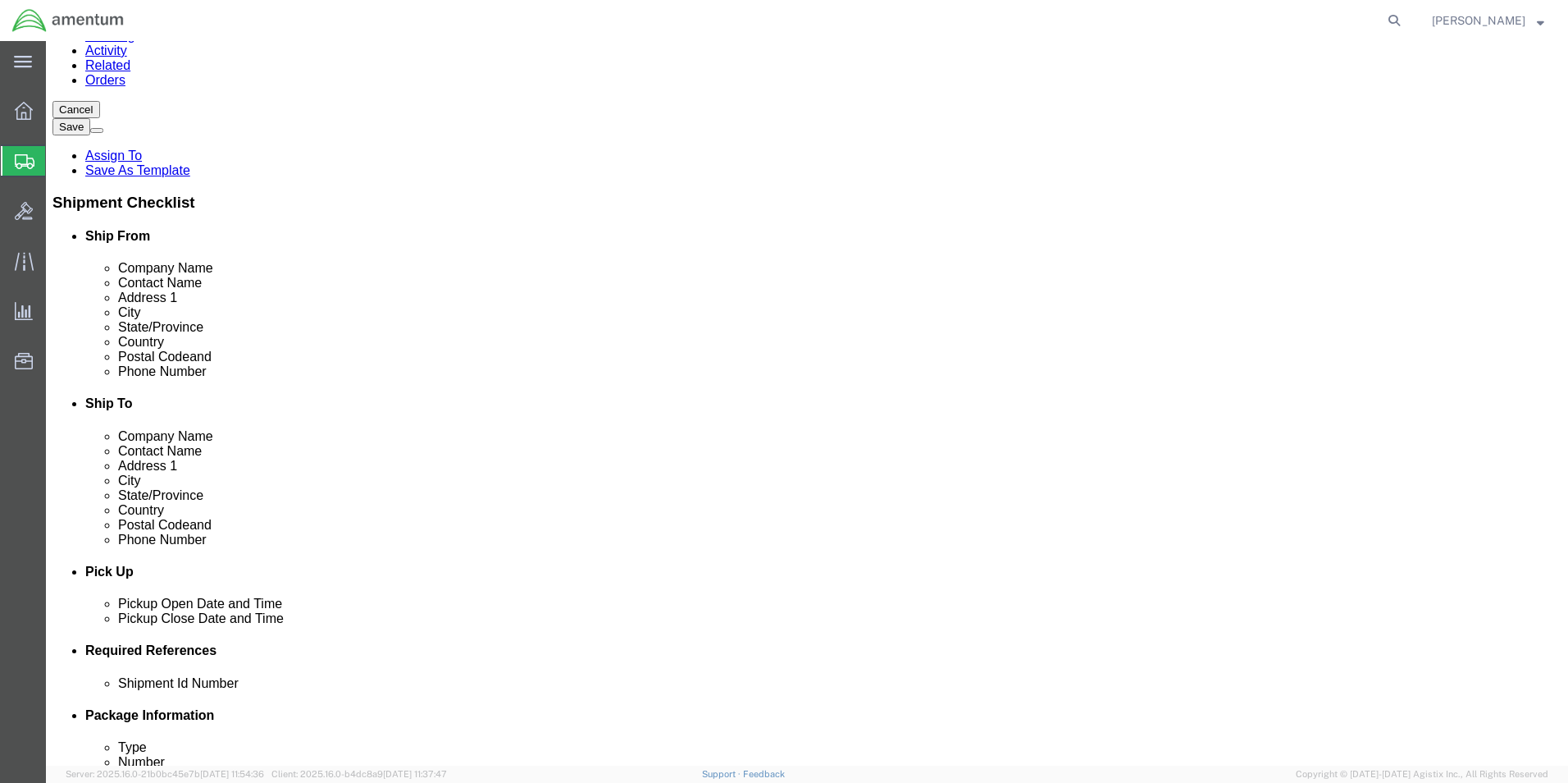
scroll to position [110, 0]
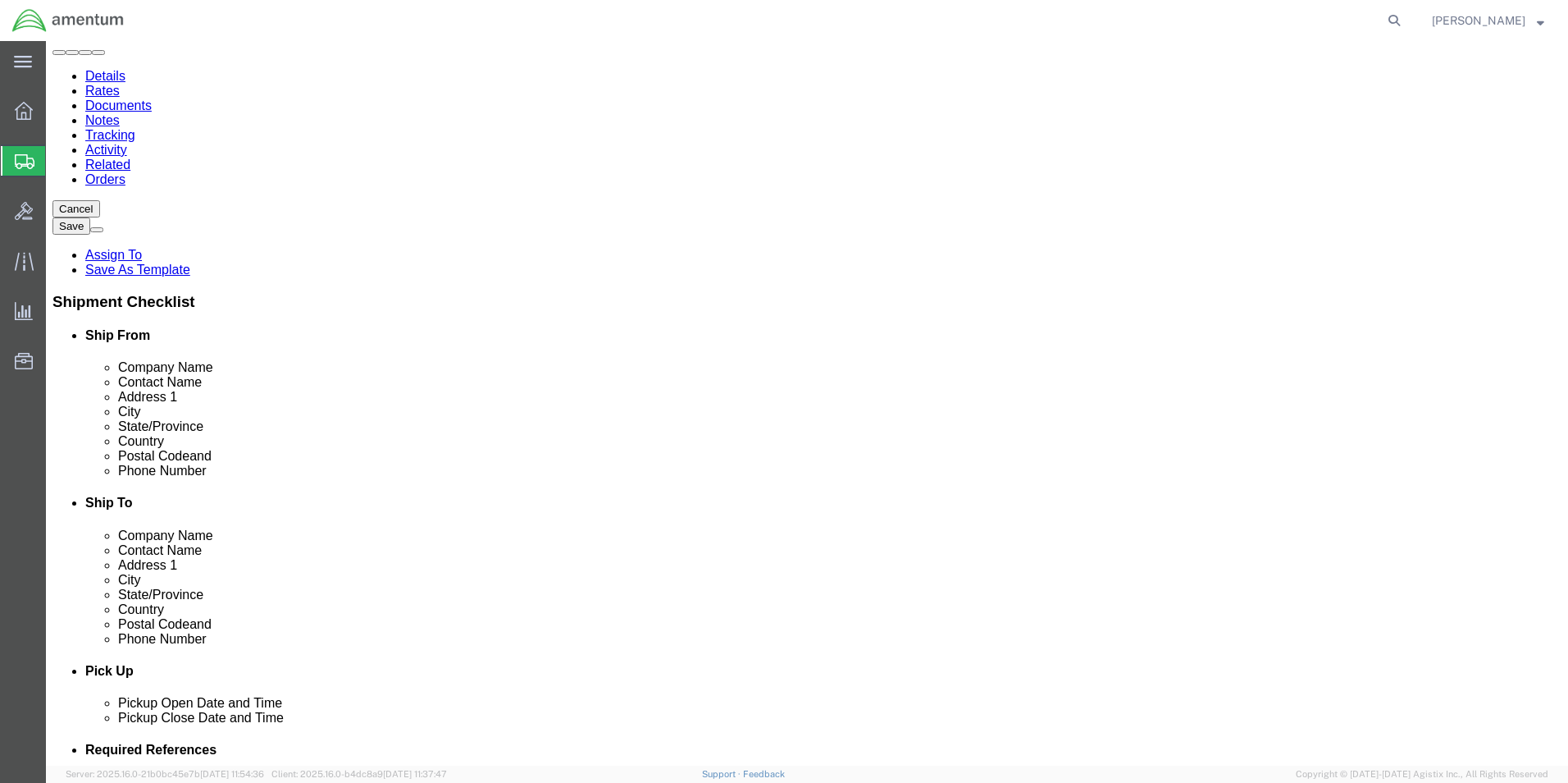
type input "NUT PLATE"
drag, startPoint x: 1096, startPoint y: 472, endPoint x: 789, endPoint y: 495, distance: 307.9
click div "Location [GEOGRAPHIC_DATA], [GEOGRAPHIC_DATA] Field_SDC Select My Profile Locat…"
type input "[PERSON_NAME][EMAIL_ADDRESS][PERSON_NAME][DOMAIN_NAME]"
paste input "[PERSON_NAME][EMAIL_ADDRESS][PERSON_NAME][DOMAIN_NAME]"
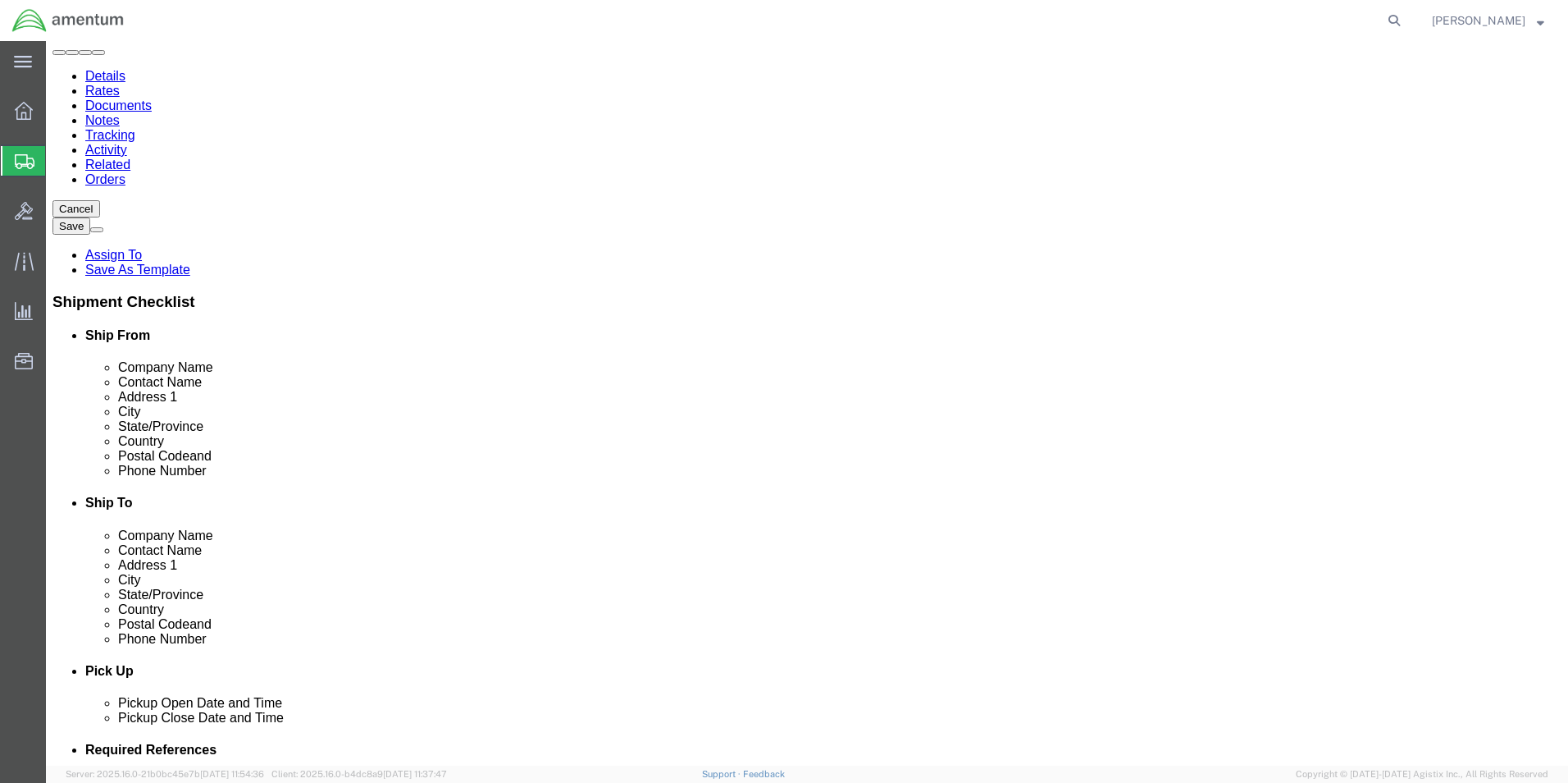
type input "[PERSON_NAME][EMAIL_ADDRESS][PERSON_NAME][DOMAIN_NAME]"
drag, startPoint x: 970, startPoint y: 220, endPoint x: 764, endPoint y: 223, distance: 206.0
click div "Contact Name"
type input "[PERSON_NAME]"
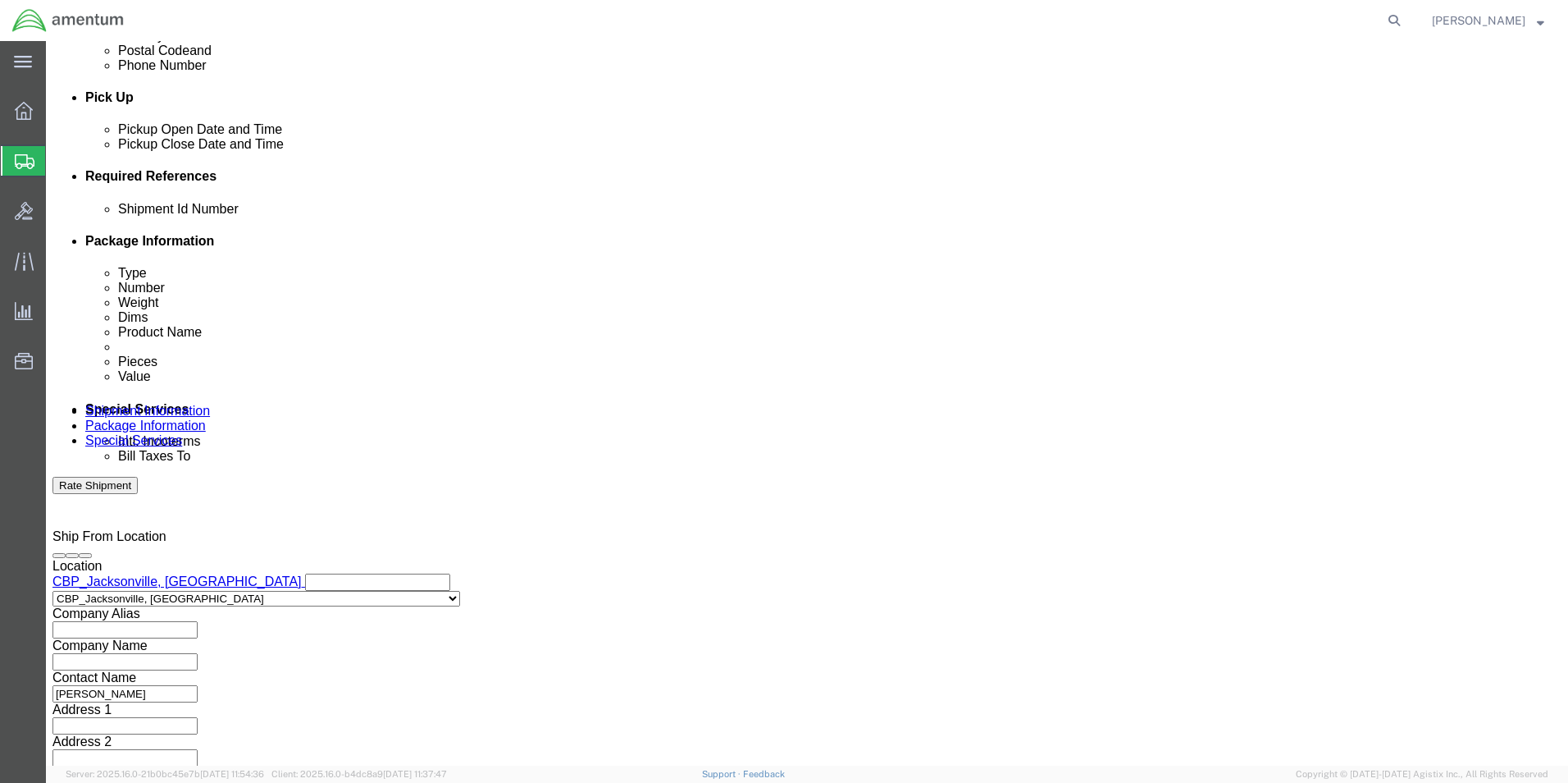
scroll to position [684, 0]
click button "Continue"
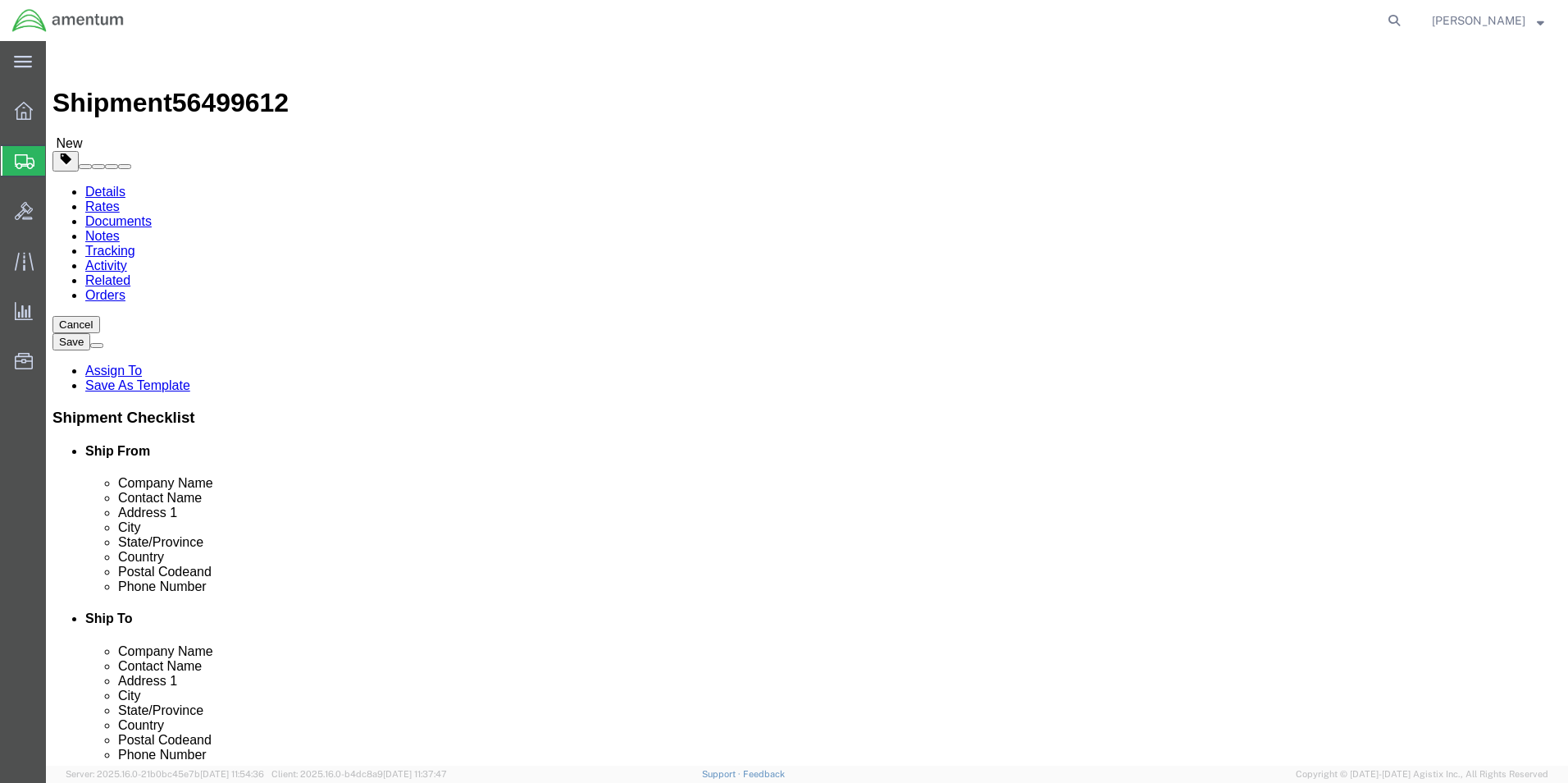
click select "Select BCK Boxes Bale(s) Basket(s) Bolt(s) Bottle(s) Buckets Bulk Bundle(s) Can…"
select select "ENV"
click select "Select BCK Boxes Bale(s) Basket(s) Bolt(s) Bottle(s) Buckets Bulk Bundle(s) Can…"
type input "9.50"
type input "12.50"
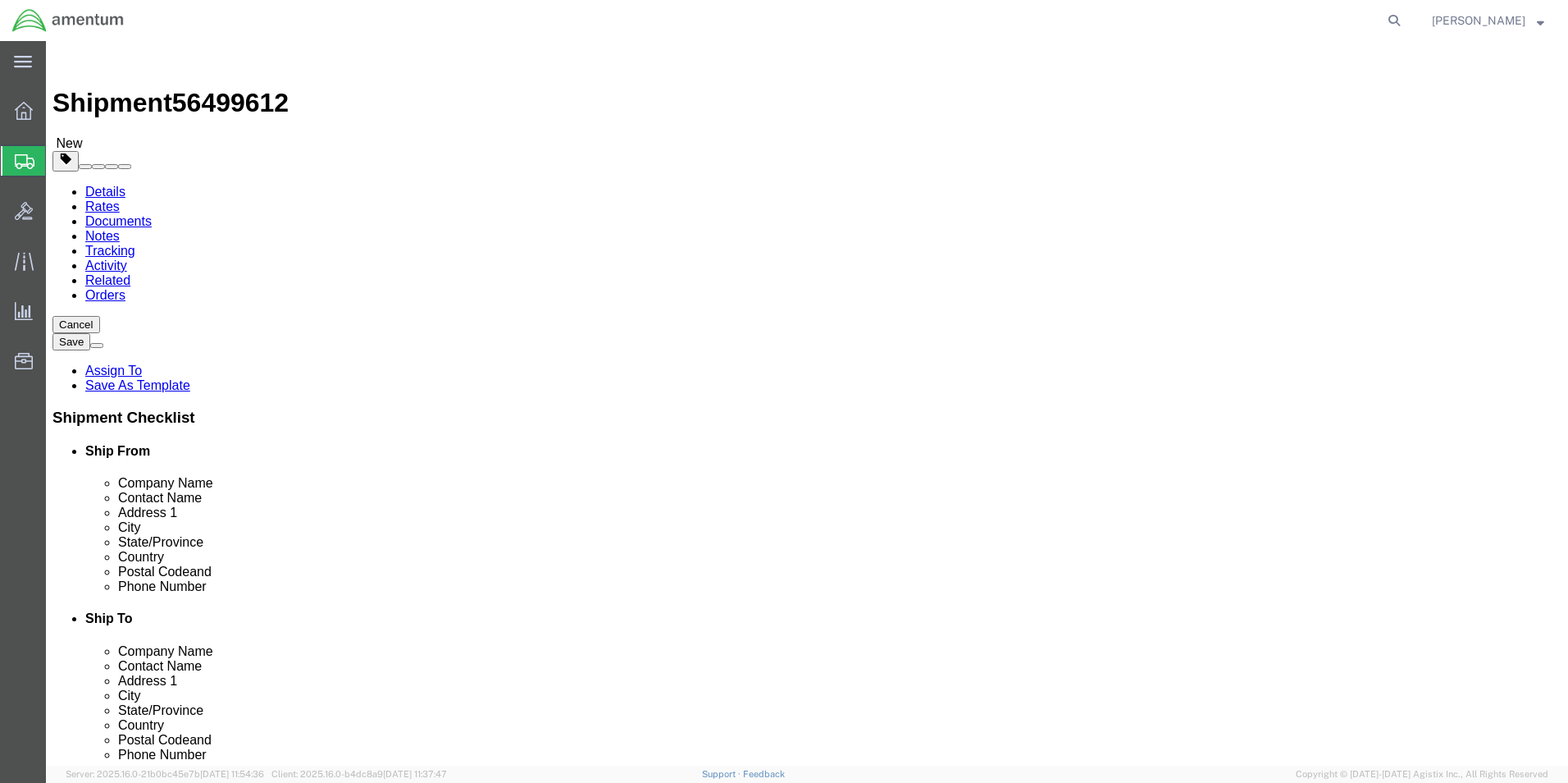
type input "0.25"
type input "1"
click span
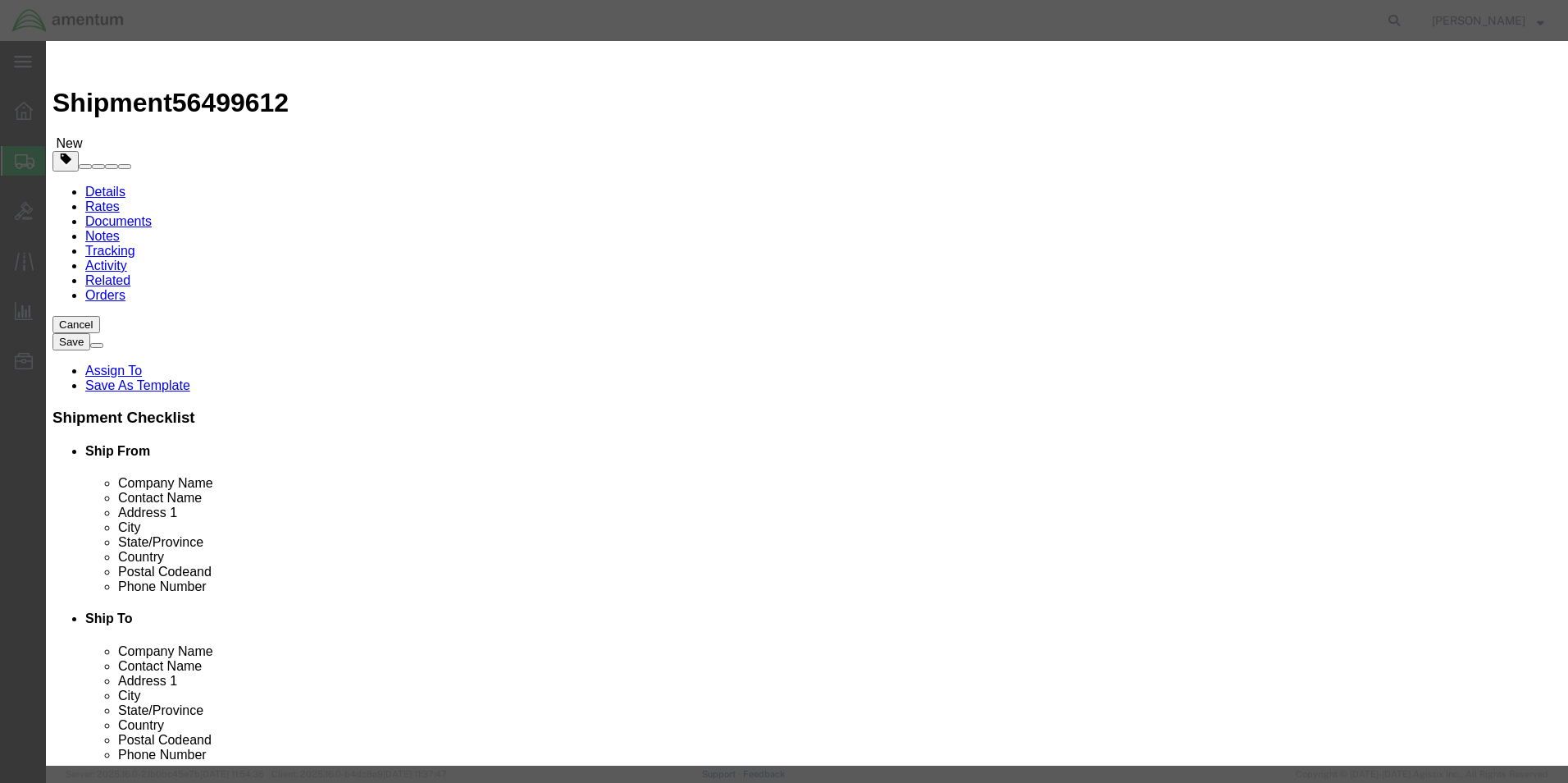
click input "text"
type input "nut plate"
click div "Product Name nut plate Pieces 0 Select Bag Barrels 100Board Feet Bottle Box Bli…"
click input "0"
type input "1"
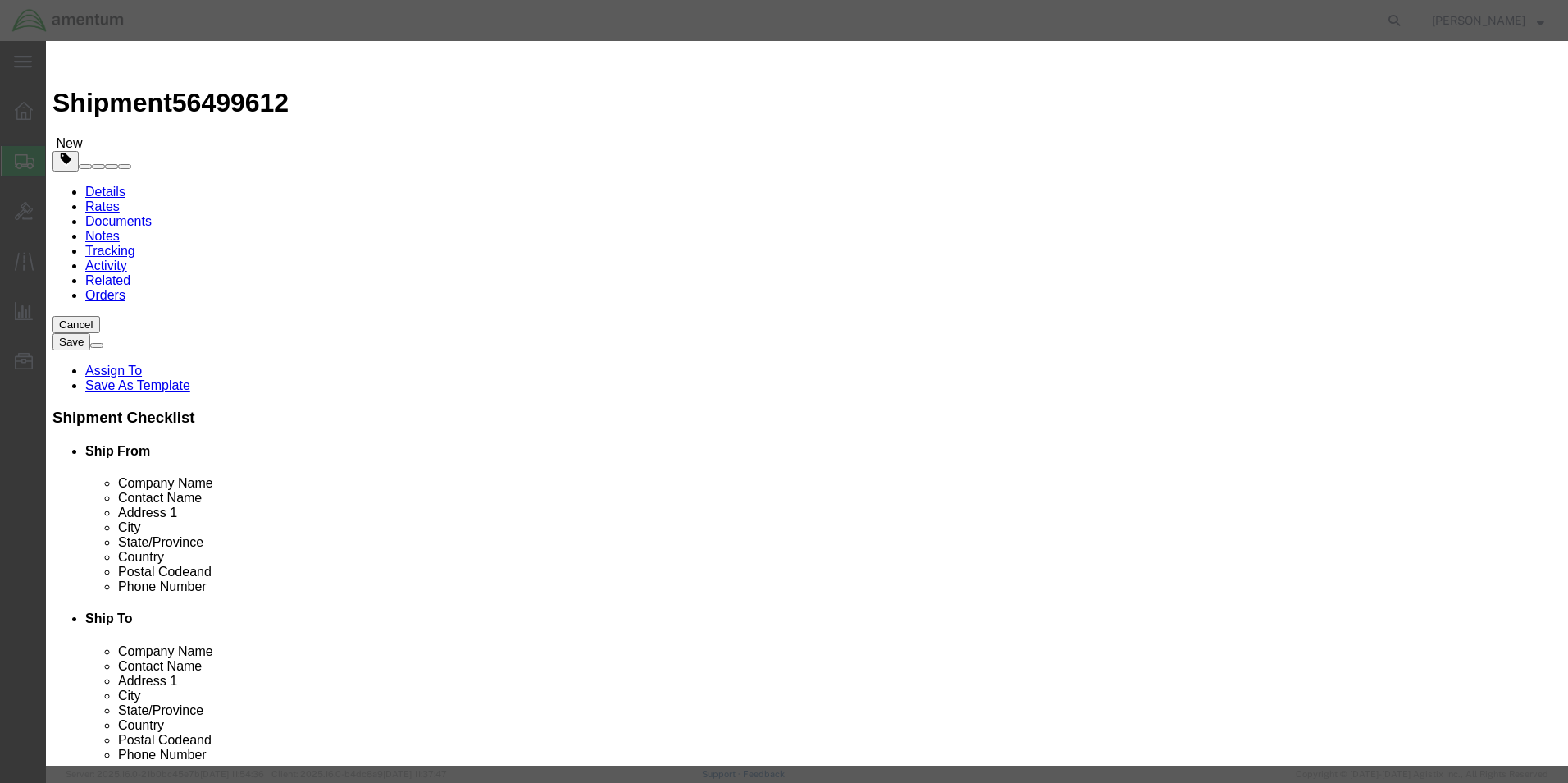
click input "text"
type input "5.00"
click button "Save & Close"
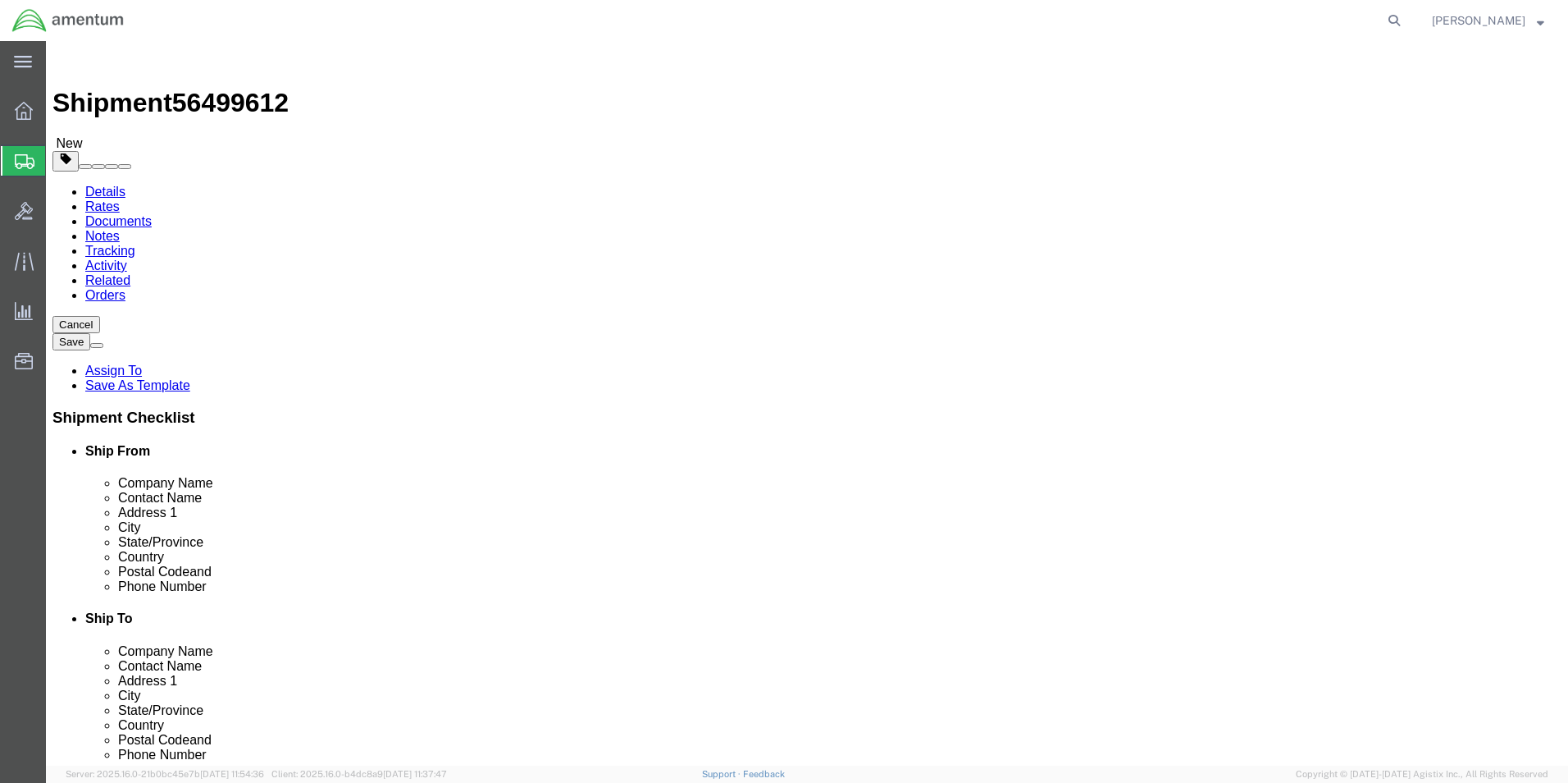
drag, startPoint x: 1302, startPoint y: 700, endPoint x: 18, endPoint y: 508, distance: 1298.3
click button "Rate Shipment"
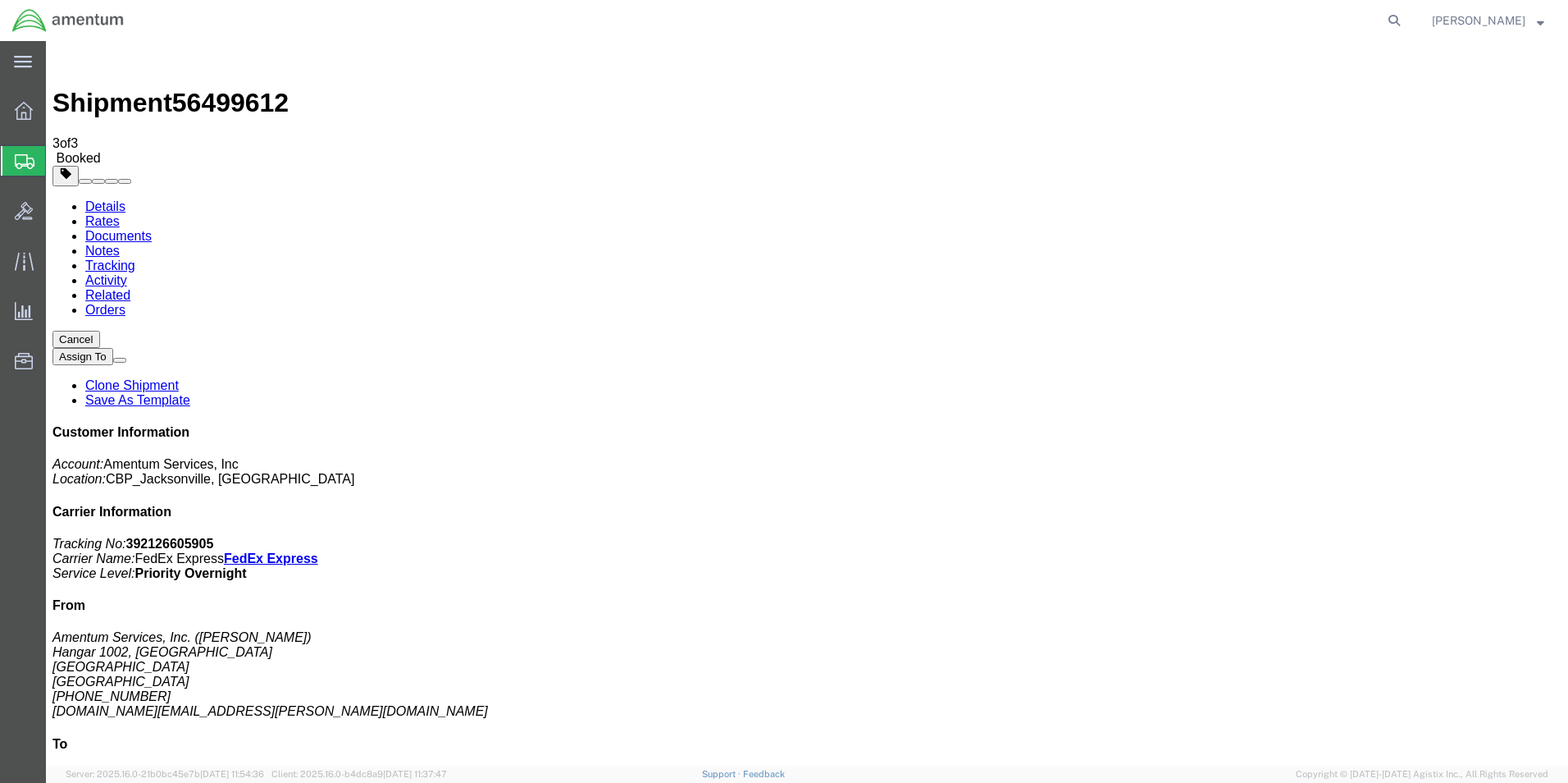
drag, startPoint x: 201, startPoint y: 293, endPoint x: 466, endPoint y: 313, distance: 265.8
click at [214, 536] on b "392126605905" at bounding box center [170, 543] width 88 height 14
copy b "392126605905"
